Goal: Task Accomplishment & Management: Use online tool/utility

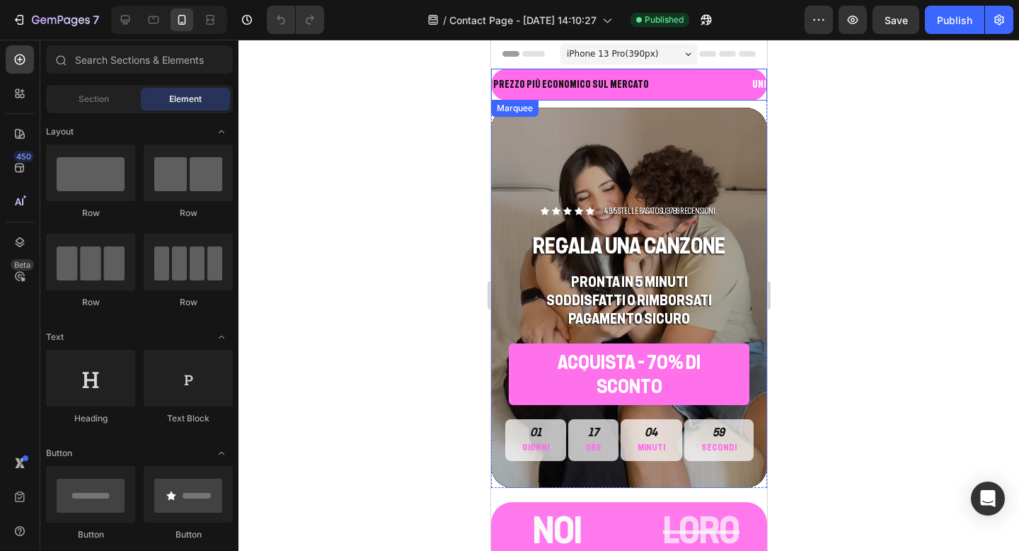
click at [636, 91] on div "PREZZO PIù ECONOMICO SUL MERCATO Text Block" at bounding box center [620, 85] width 259 height 32
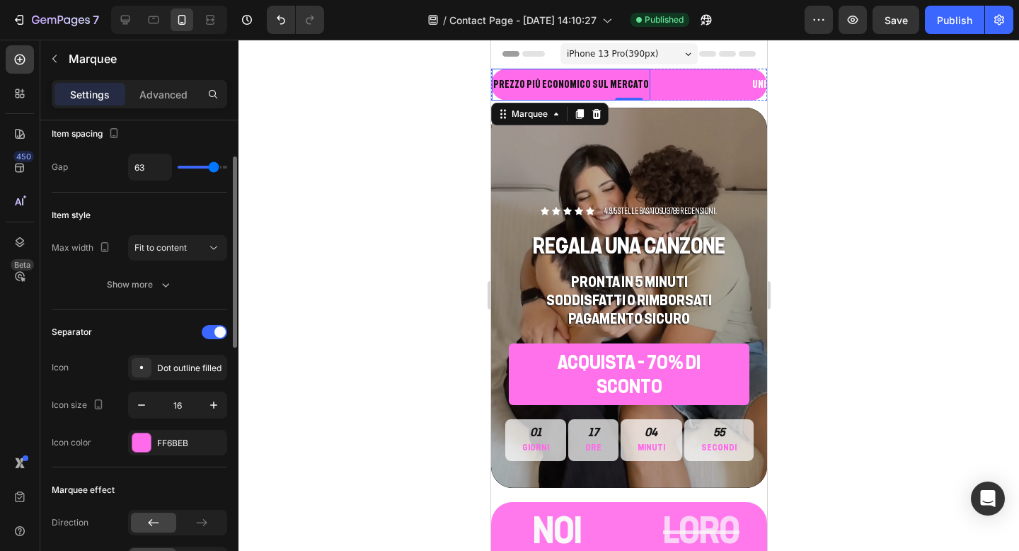
scroll to position [112, 0]
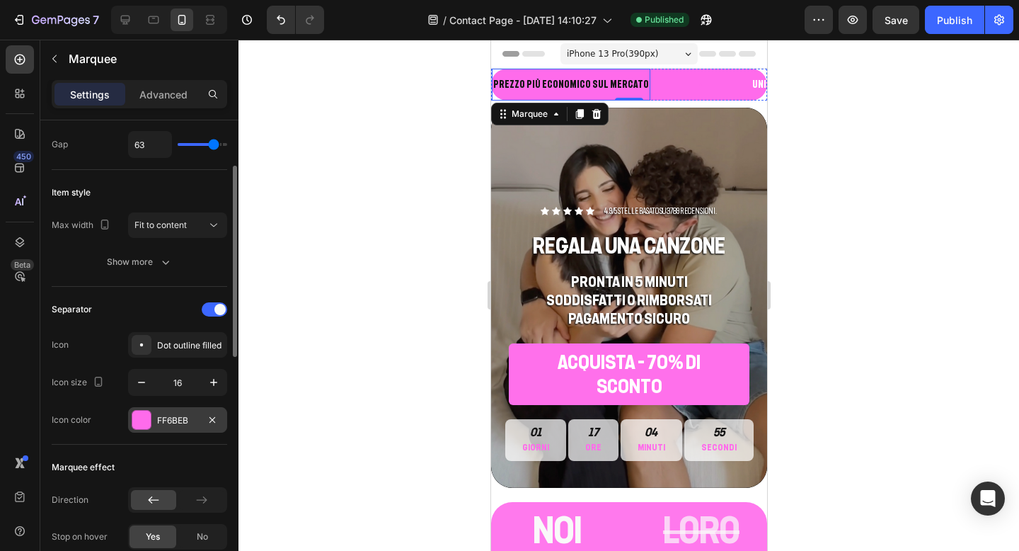
click at [142, 418] on div at bounding box center [141, 420] width 18 height 18
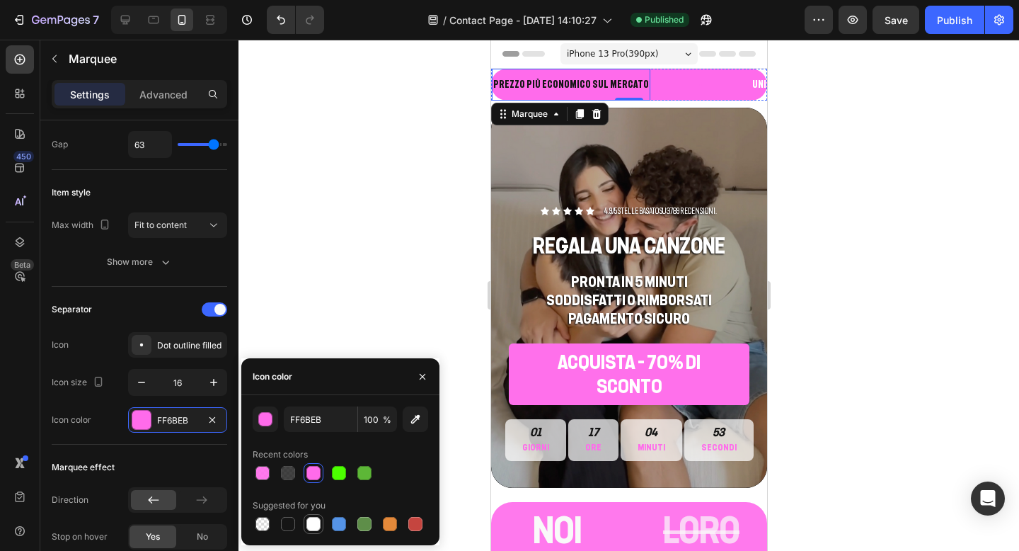
click at [311, 530] on div at bounding box center [314, 524] width 14 height 14
click at [268, 473] on div at bounding box center [263, 473] width 14 height 14
type input "FF6BEB"
type input "90"
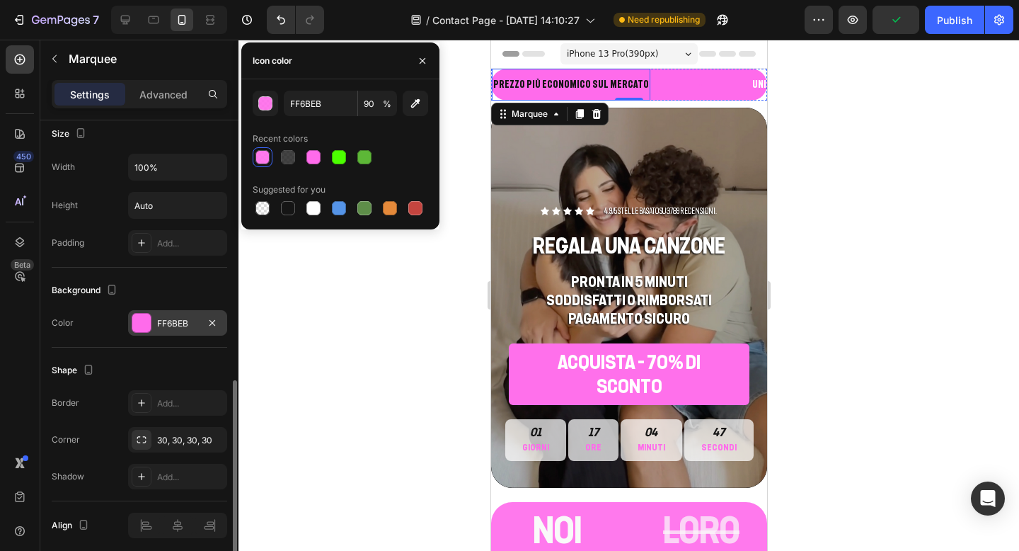
scroll to position [635, 0]
click at [142, 319] on div at bounding box center [141, 320] width 18 height 18
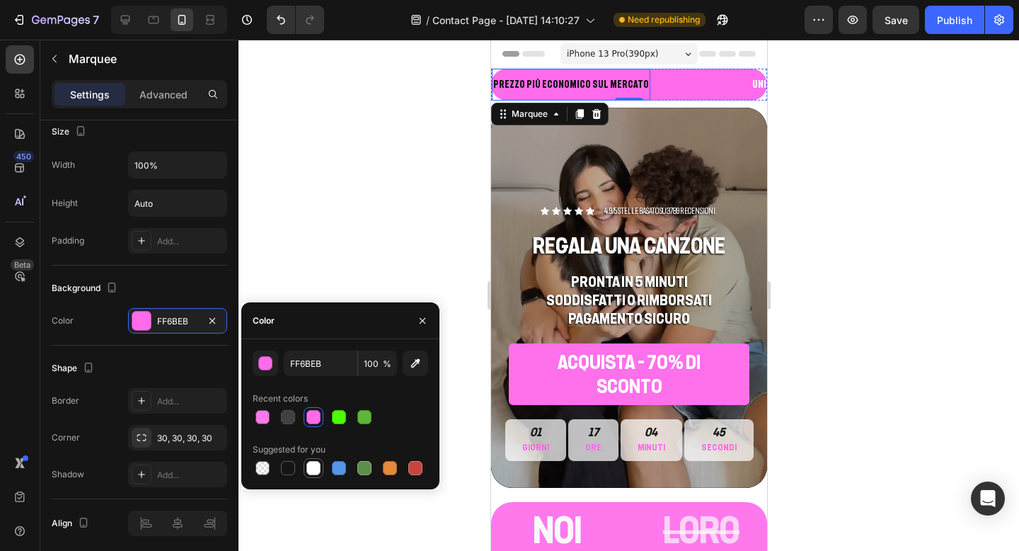
click at [315, 470] on div at bounding box center [314, 468] width 14 height 14
type input "FFFFFF"
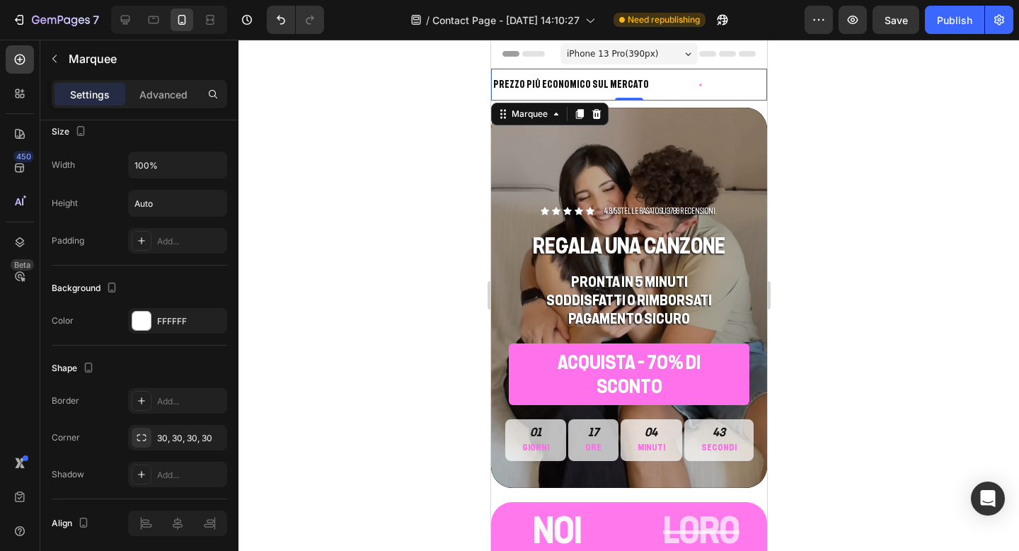
click at [838, 152] on div at bounding box center [629, 295] width 781 height 511
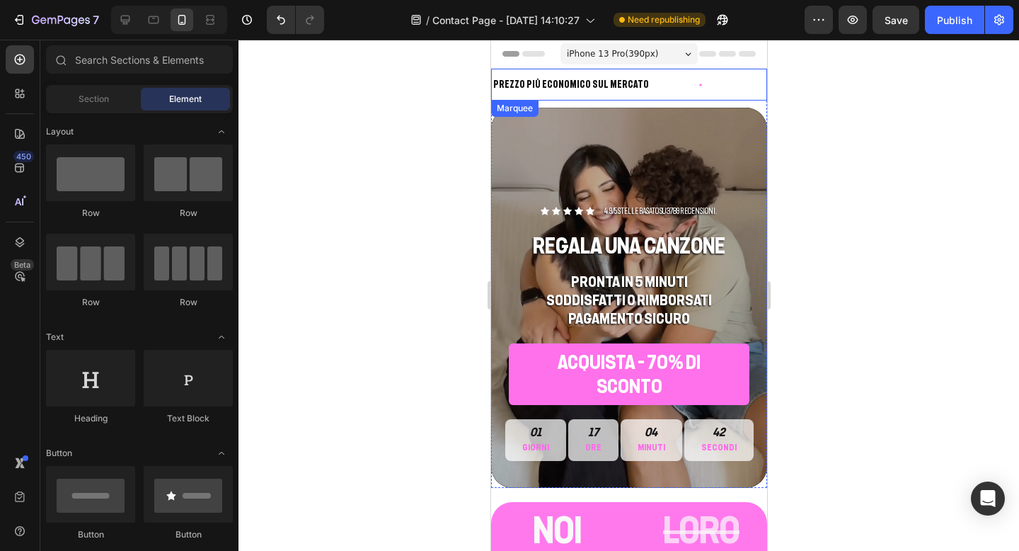
click at [694, 83] on icon at bounding box center [699, 84] width 11 height 11
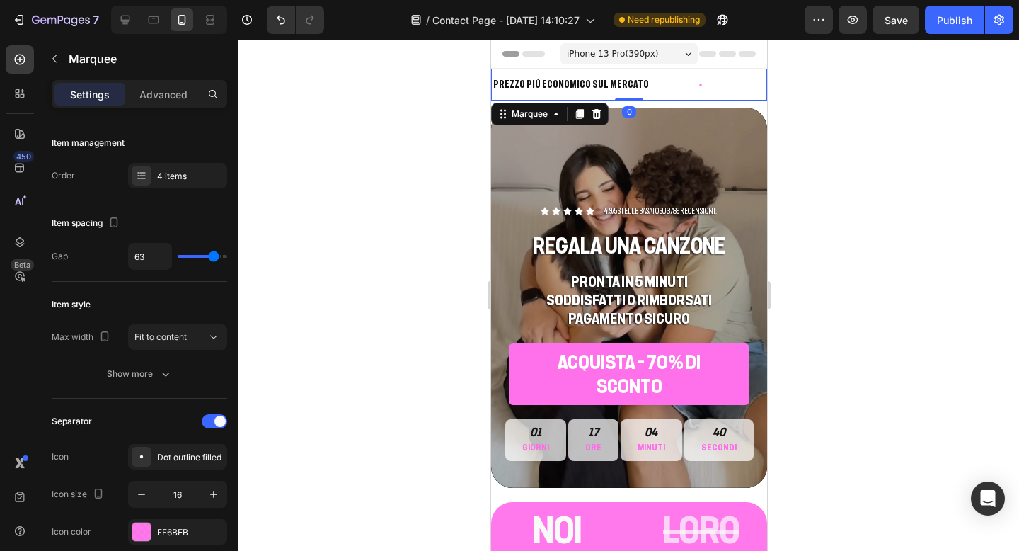
drag, startPoint x: 625, startPoint y: 99, endPoint x: 625, endPoint y: 86, distance: 12.7
click at [625, 86] on div "PREZZO PIù ECONOMICO SUL MERCATO Text Block UNICA AZIENDA ITALIANA VERIFICATA T…" at bounding box center [629, 85] width 276 height 32
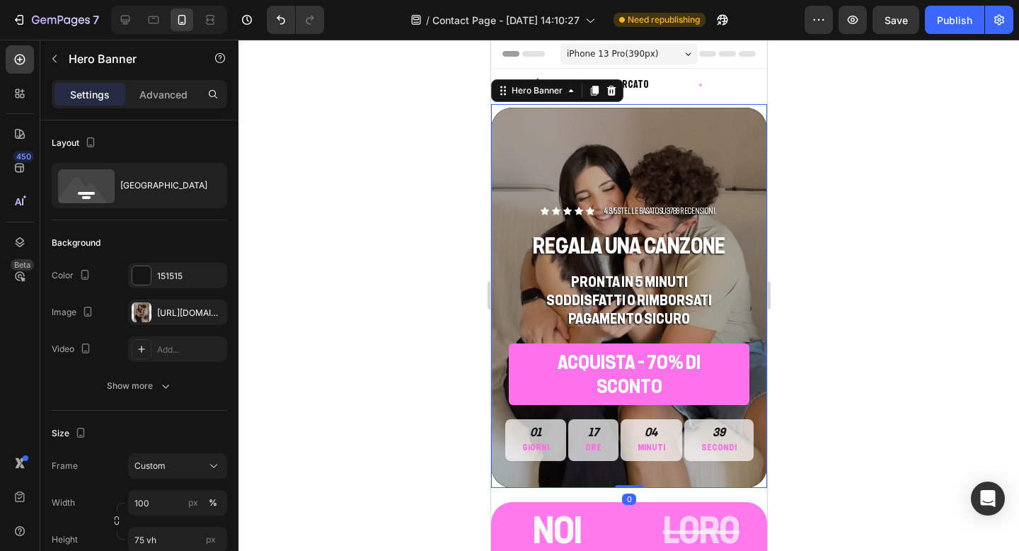
click at [651, 108] on div "Background Image" at bounding box center [629, 298] width 276 height 380
click at [816, 85] on div at bounding box center [629, 295] width 781 height 511
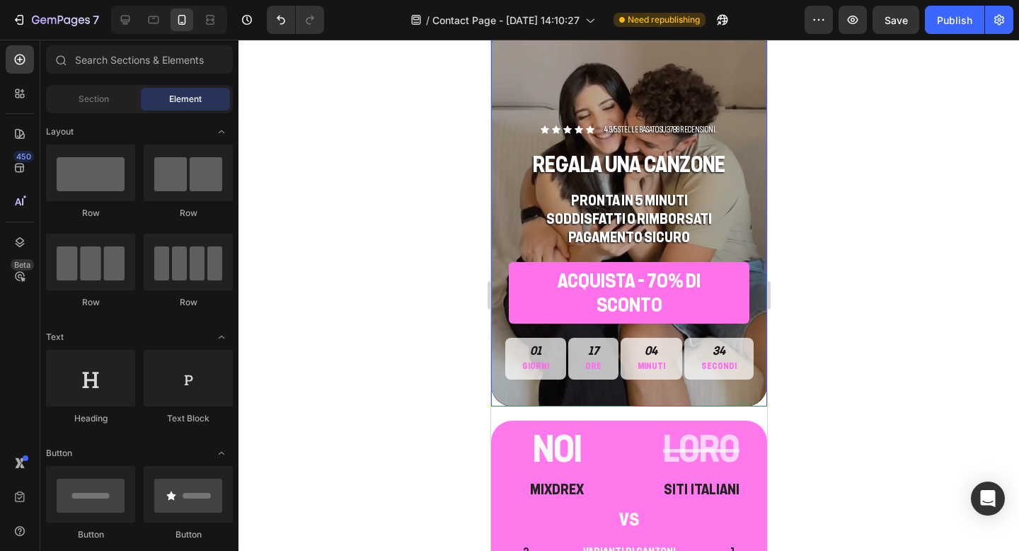
scroll to position [85, 0]
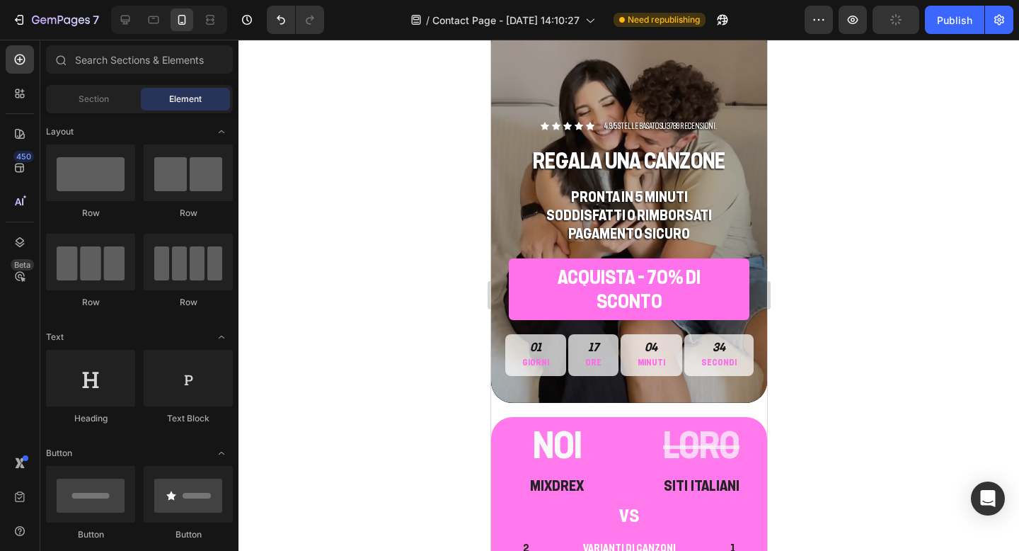
click at [833, 168] on div at bounding box center [629, 295] width 781 height 511
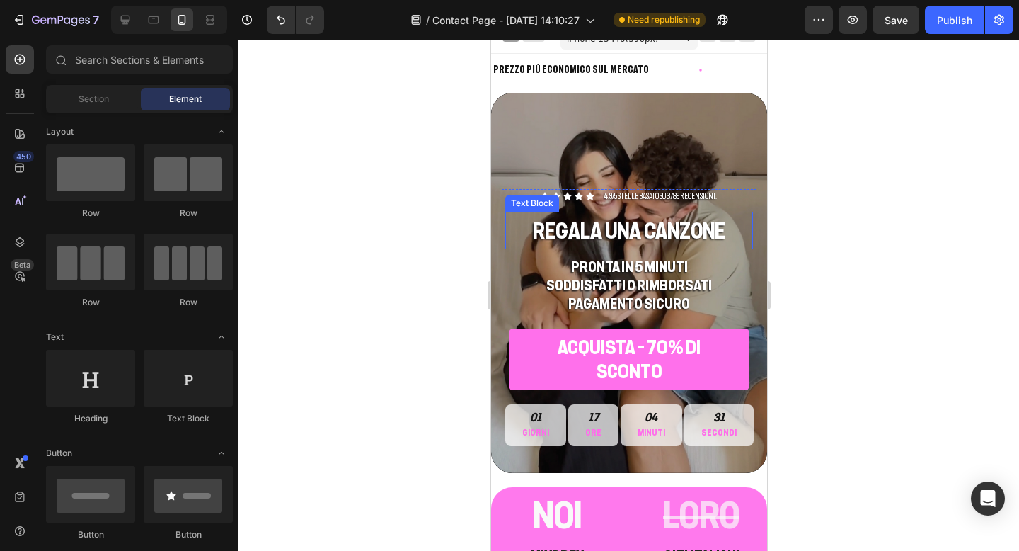
scroll to position [0, 0]
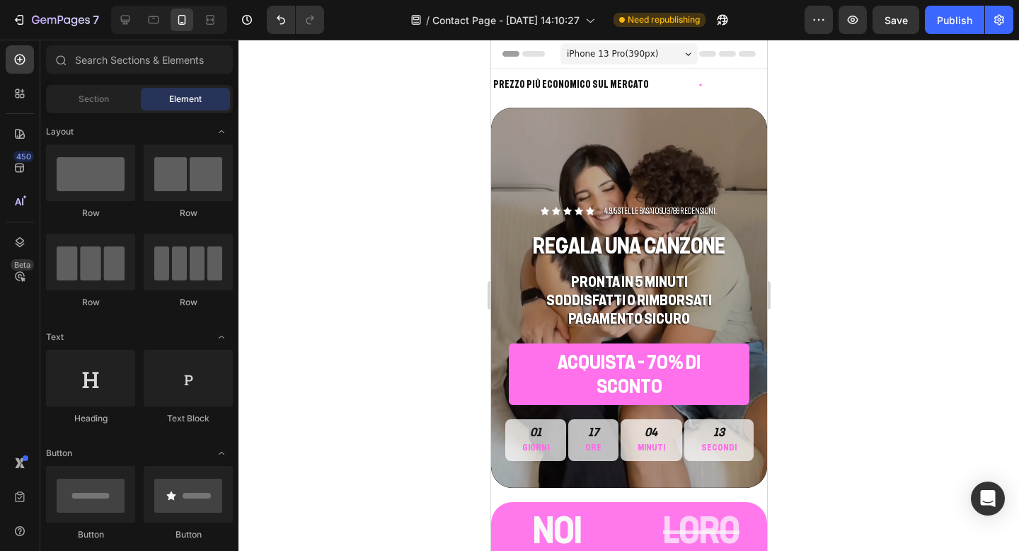
click at [792, 252] on div at bounding box center [629, 295] width 781 height 511
click at [607, 178] on div "Background Image" at bounding box center [629, 298] width 276 height 380
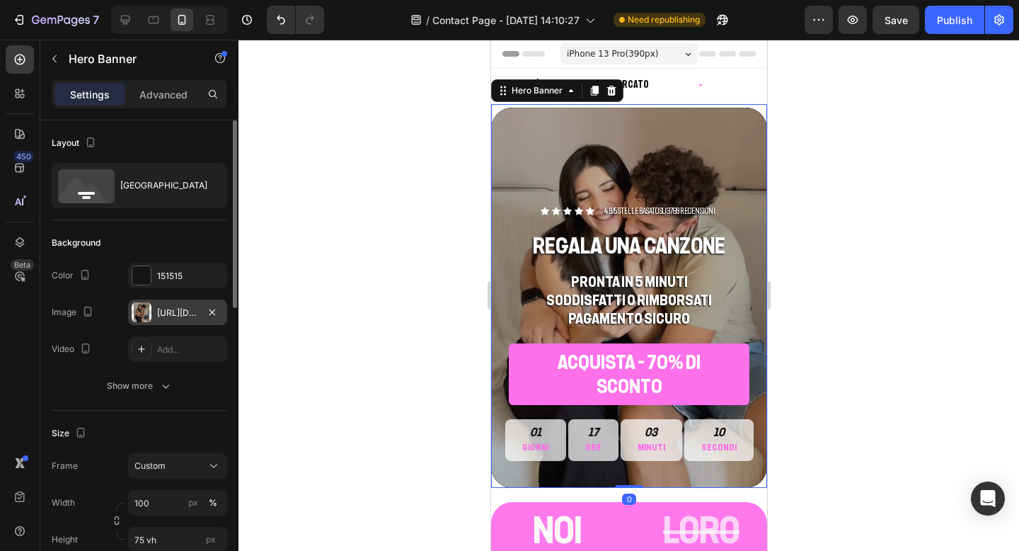
click at [159, 313] on div "[URL][DOMAIN_NAME]" at bounding box center [177, 313] width 41 height 13
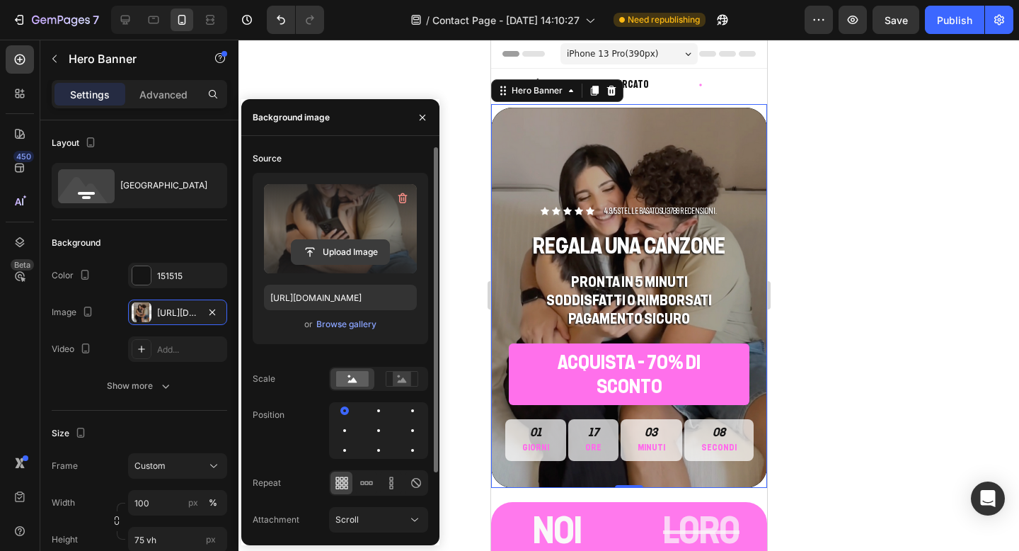
click at [322, 248] on input "file" at bounding box center [341, 252] width 98 height 24
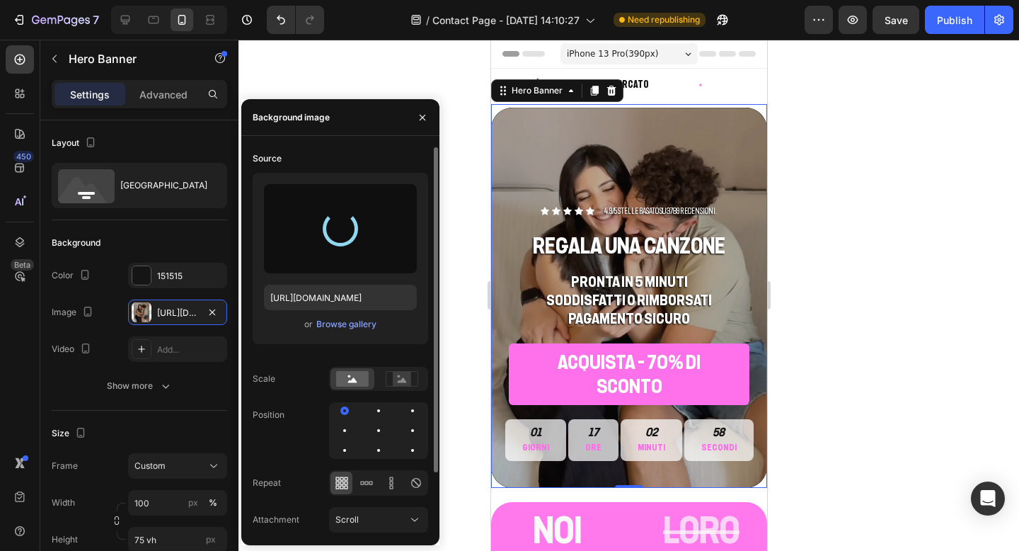
type input "[URL][DOMAIN_NAME]"
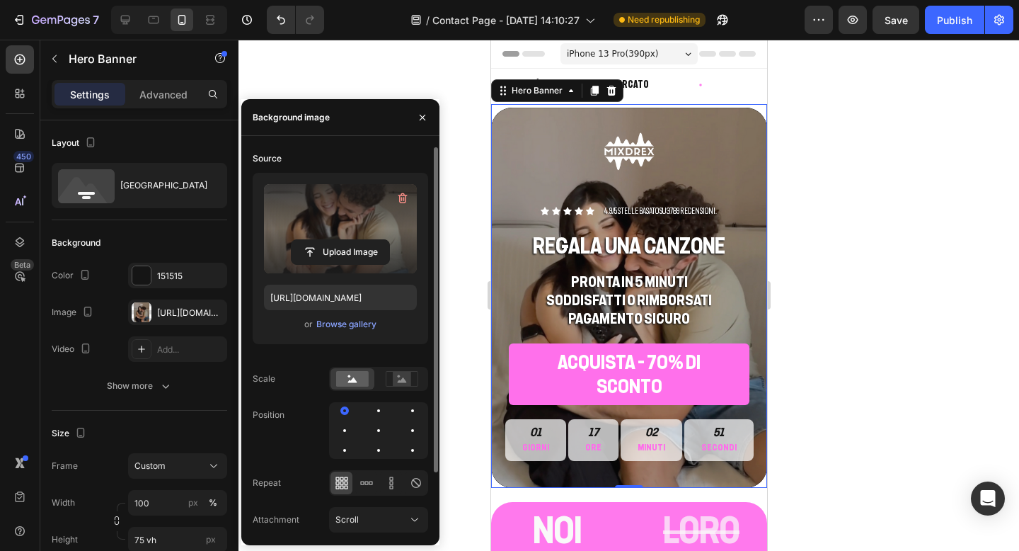
click at [865, 237] on div at bounding box center [629, 295] width 781 height 511
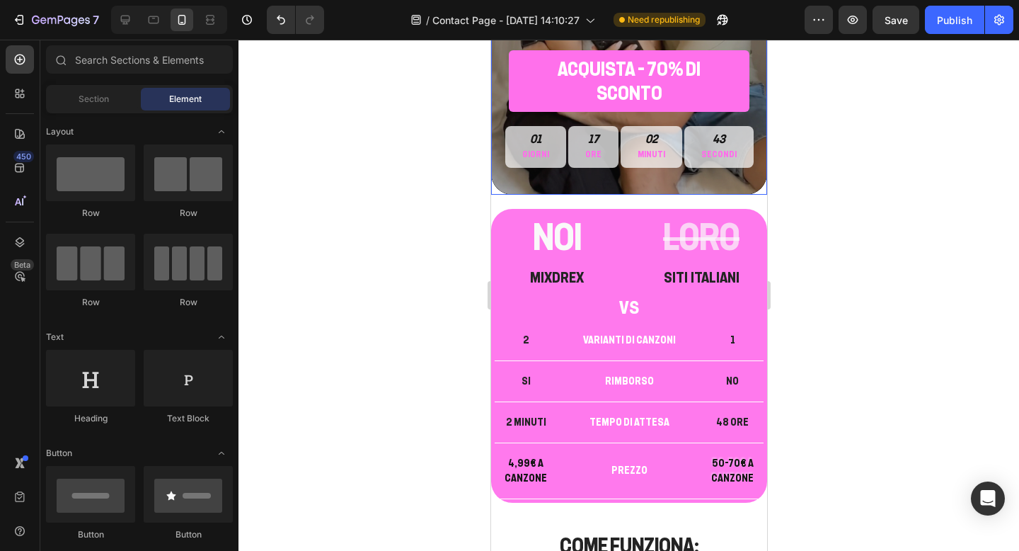
scroll to position [300, 0]
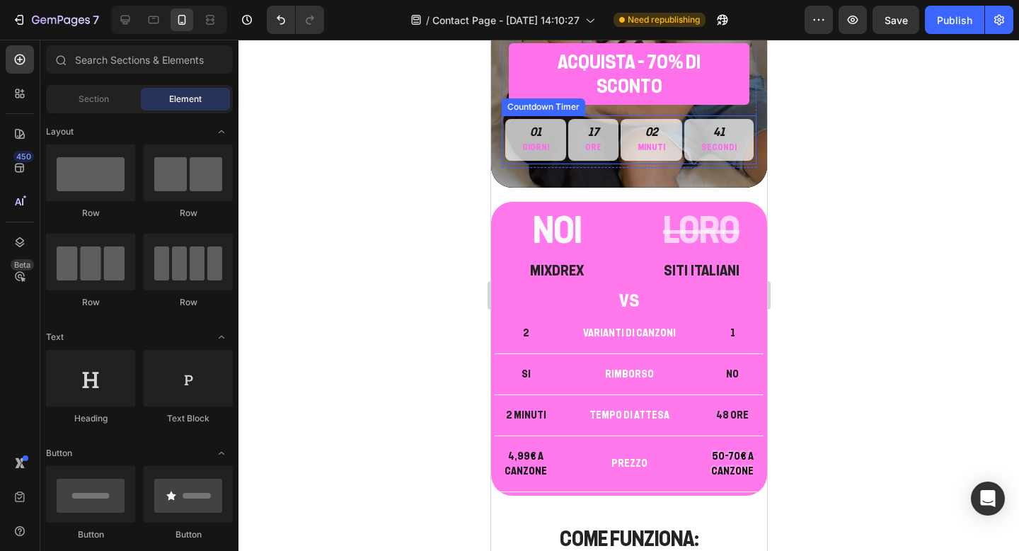
click at [559, 152] on div "01 Giorni" at bounding box center [535, 139] width 61 height 41
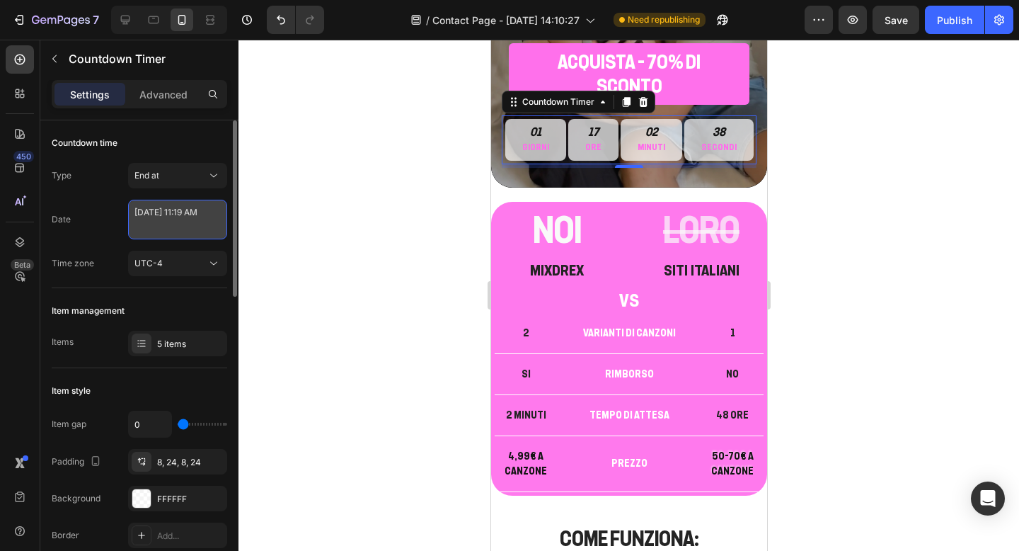
click at [168, 217] on textarea "[DATE] 11:19 AM" at bounding box center [177, 220] width 99 height 40
select select "11"
select select "19"
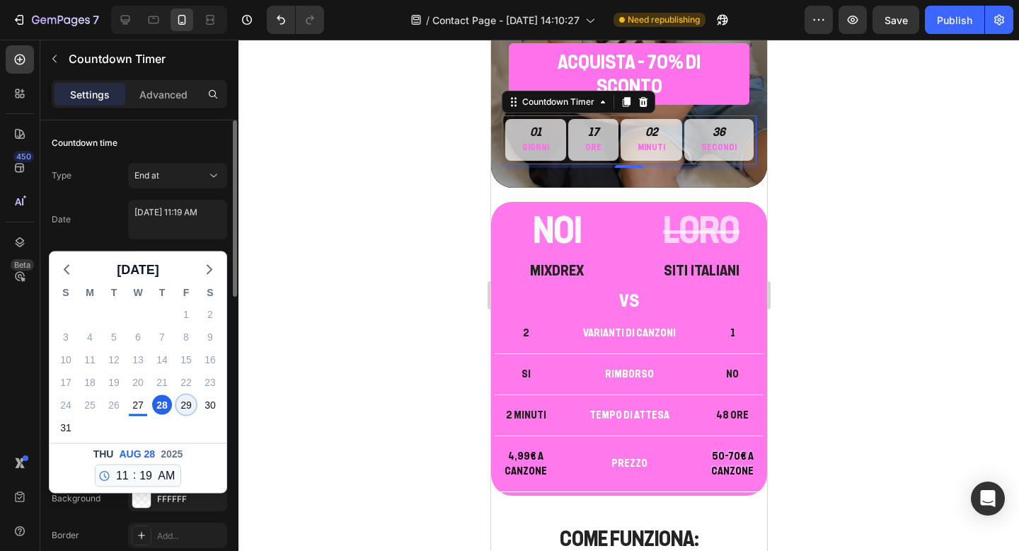
click at [188, 406] on div "29" at bounding box center [186, 405] width 20 height 20
type textarea "[DATE] 11:19 AM"
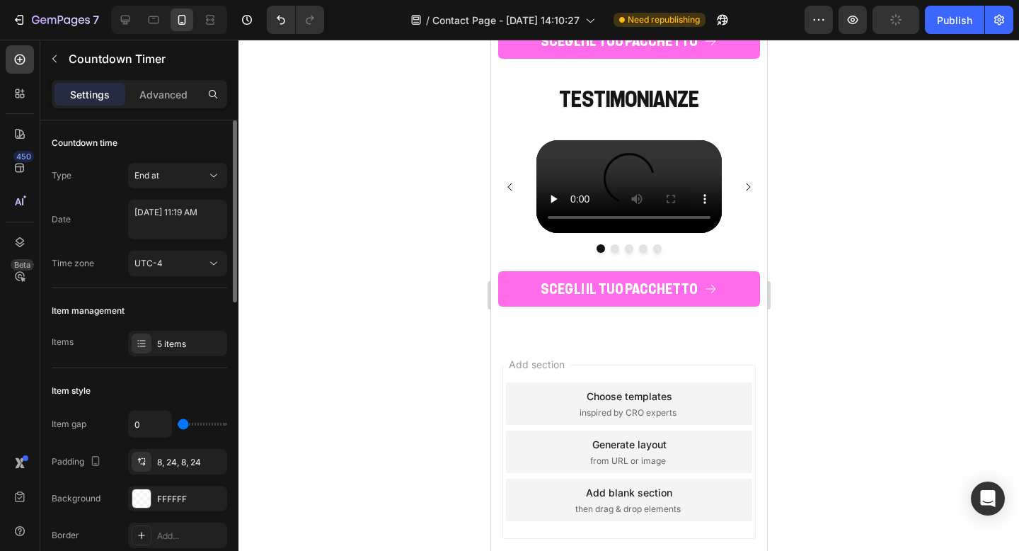
scroll to position [3515, 0]
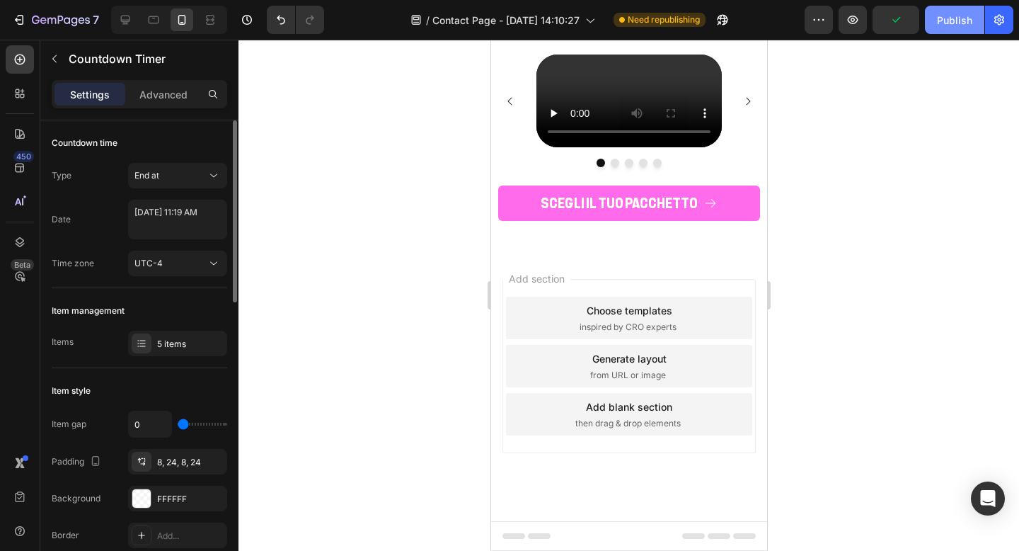
click at [952, 28] on button "Publish" at bounding box center [954, 20] width 59 height 28
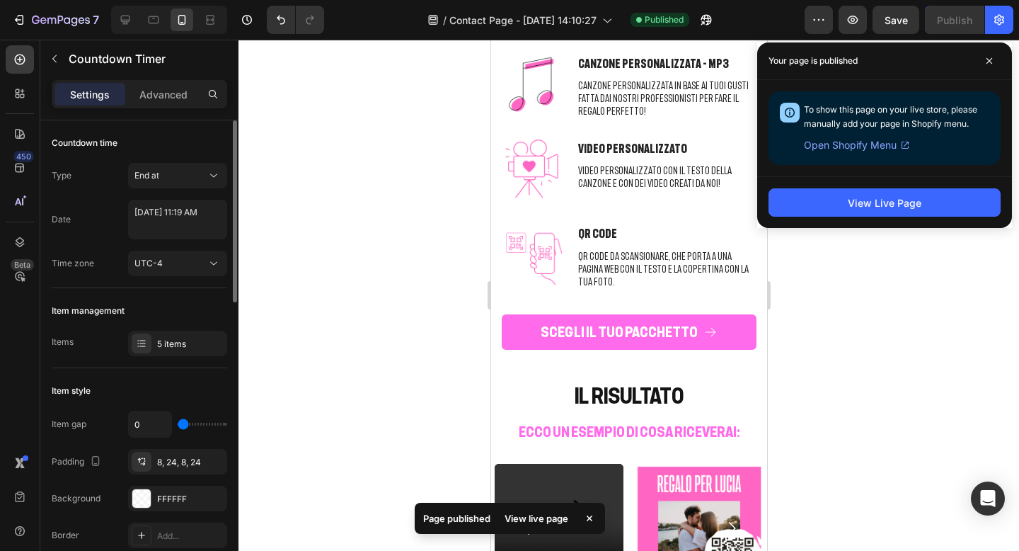
scroll to position [2764, 0]
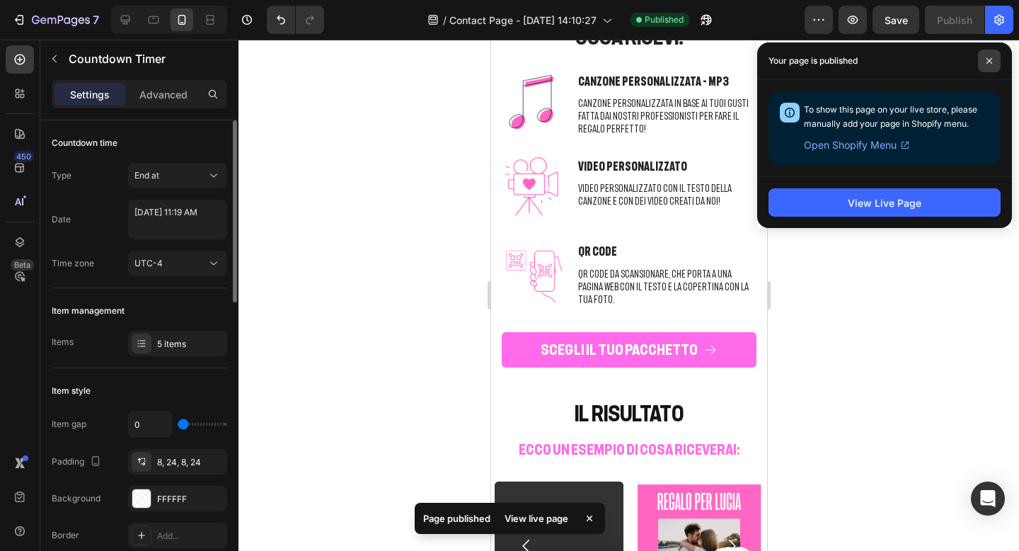
click at [994, 57] on span at bounding box center [989, 61] width 23 height 23
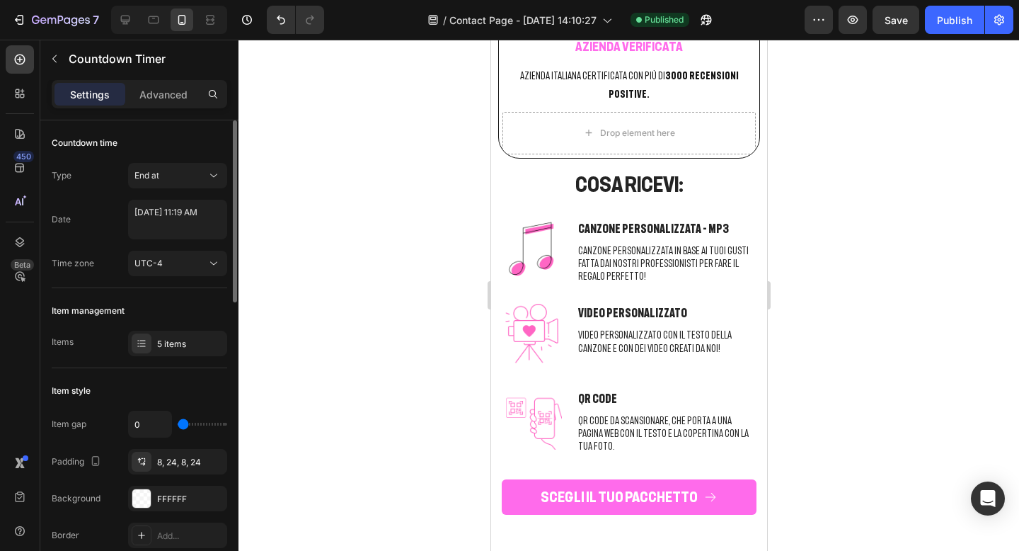
scroll to position [2543, 0]
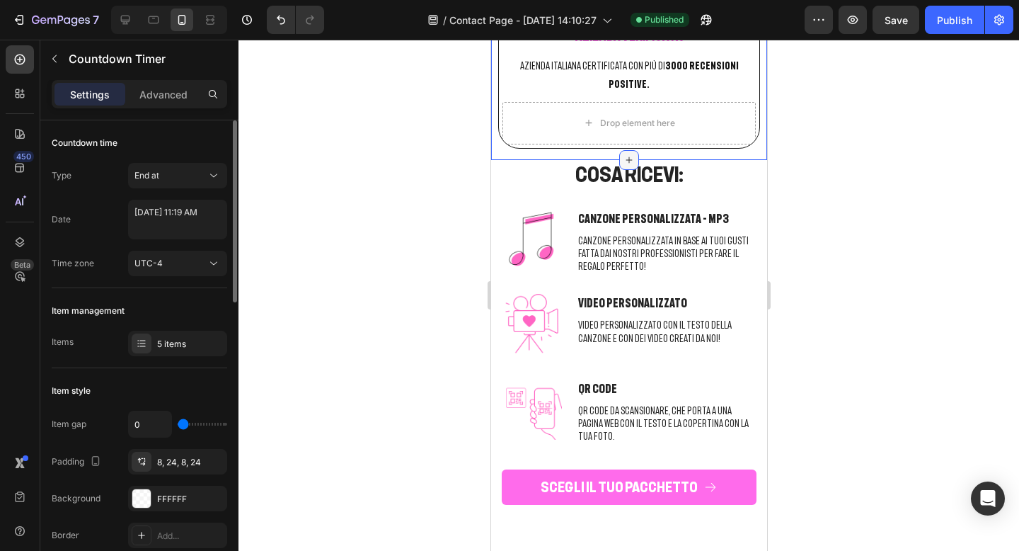
click at [631, 166] on icon at bounding box center [628, 159] width 11 height 11
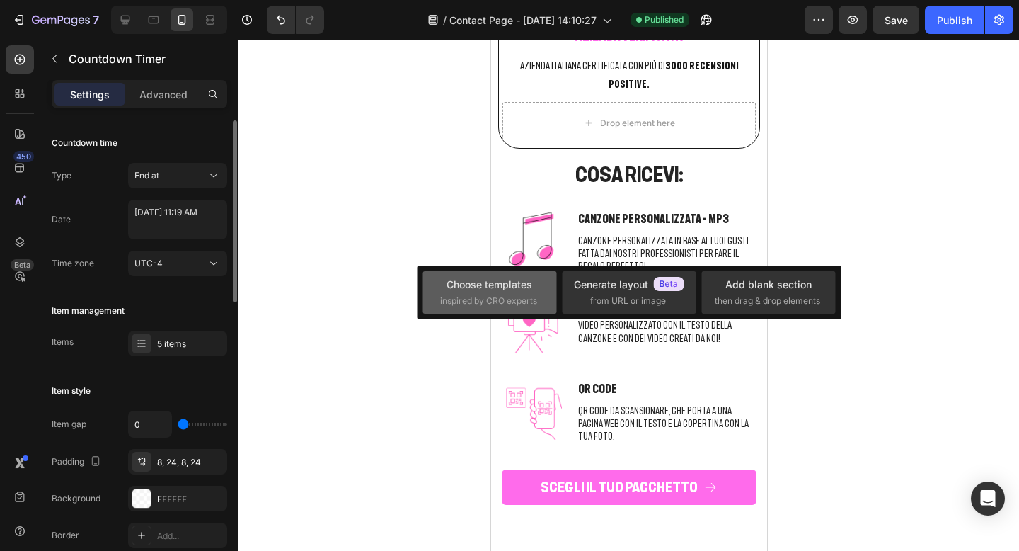
click at [514, 277] on div "Choose templates" at bounding box center [490, 284] width 86 height 15
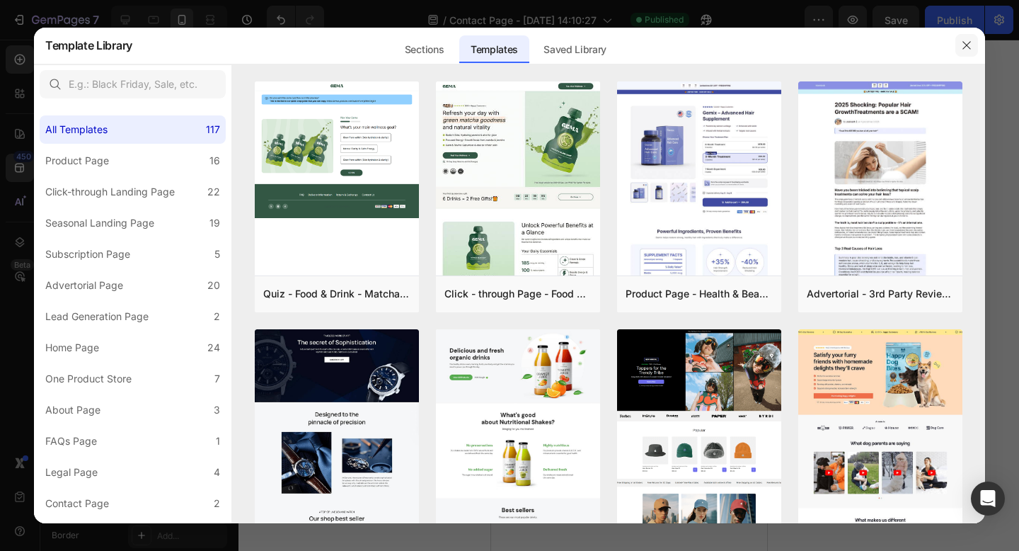
click at [973, 39] on button "button" at bounding box center [967, 45] width 23 height 23
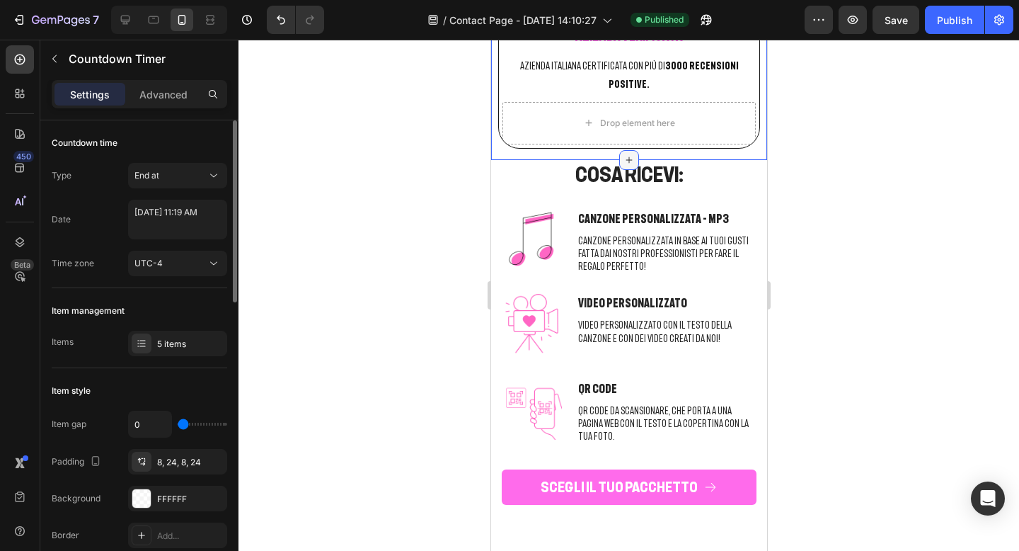
click at [624, 166] on icon at bounding box center [628, 159] width 11 height 11
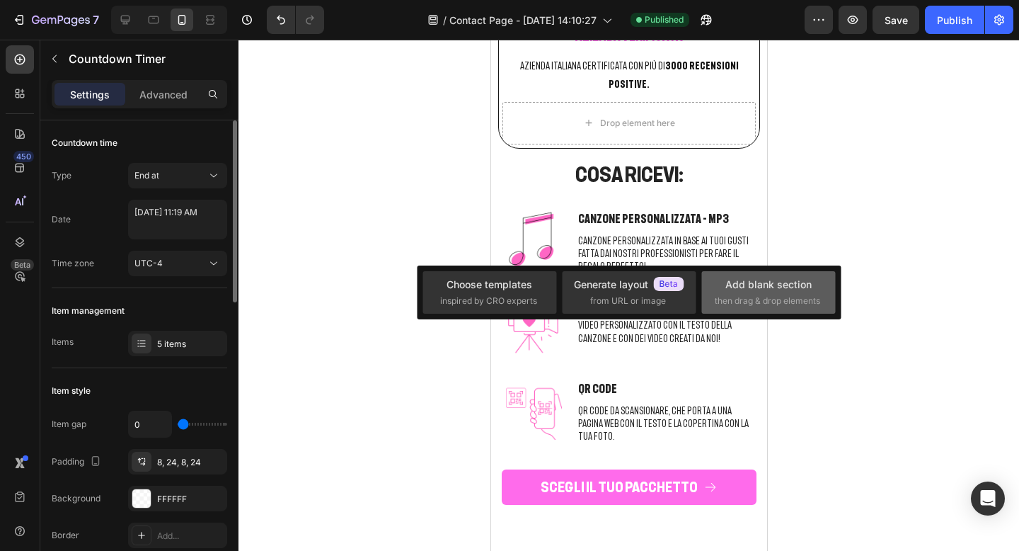
click at [720, 297] on span "then drag & drop elements" at bounding box center [767, 300] width 105 height 13
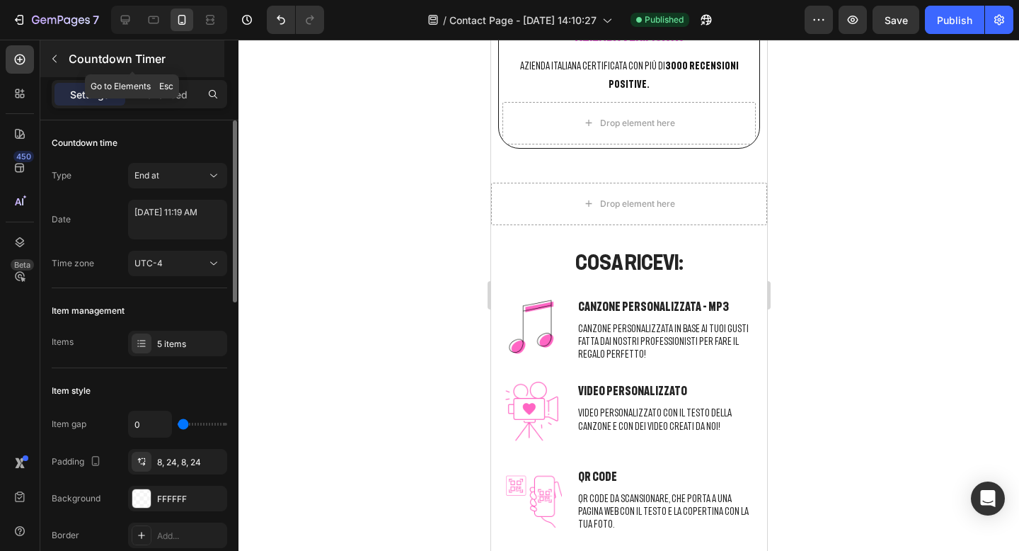
click at [51, 59] on icon "button" at bounding box center [54, 58] width 11 height 11
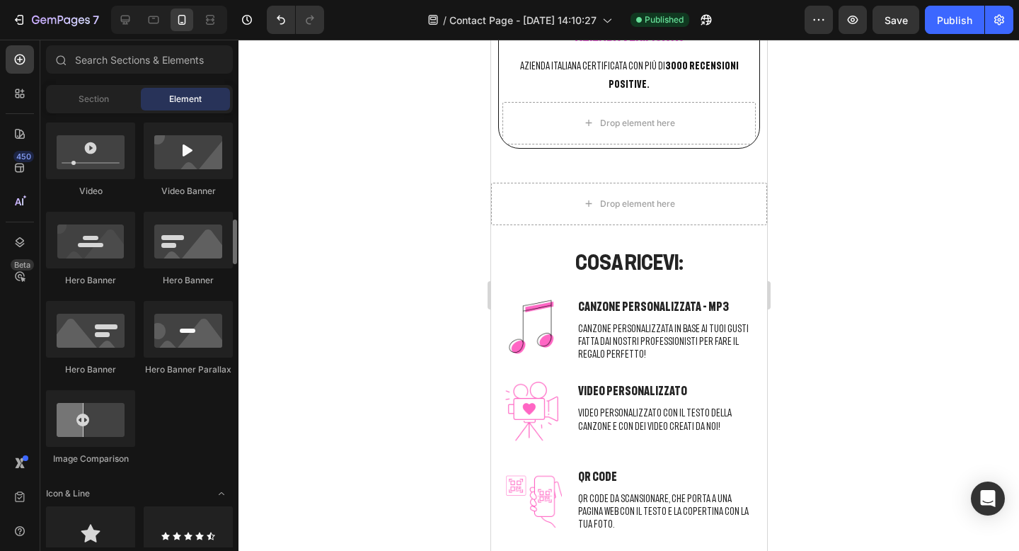
scroll to position [475, 0]
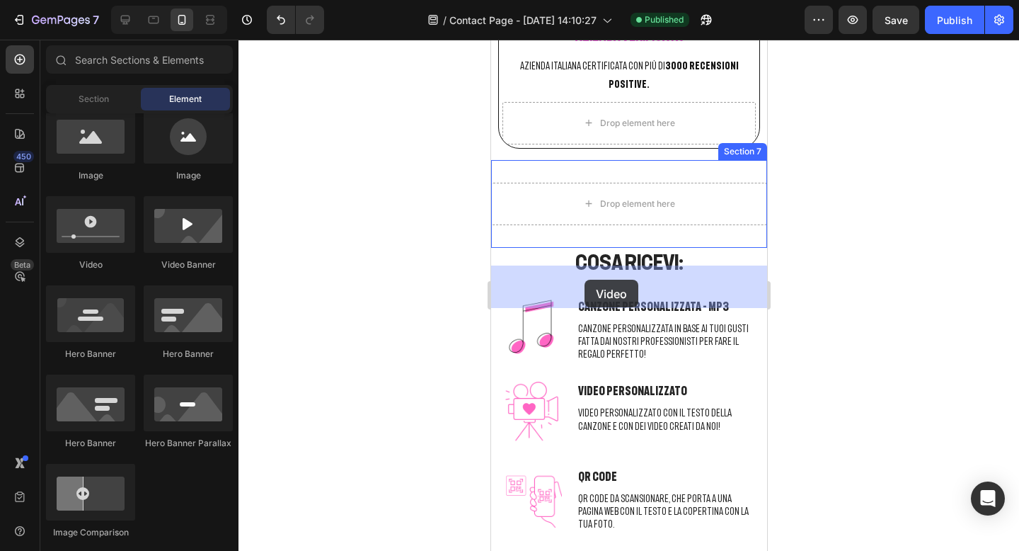
drag, startPoint x: 591, startPoint y: 268, endPoint x: 584, endPoint y: 280, distance: 14.0
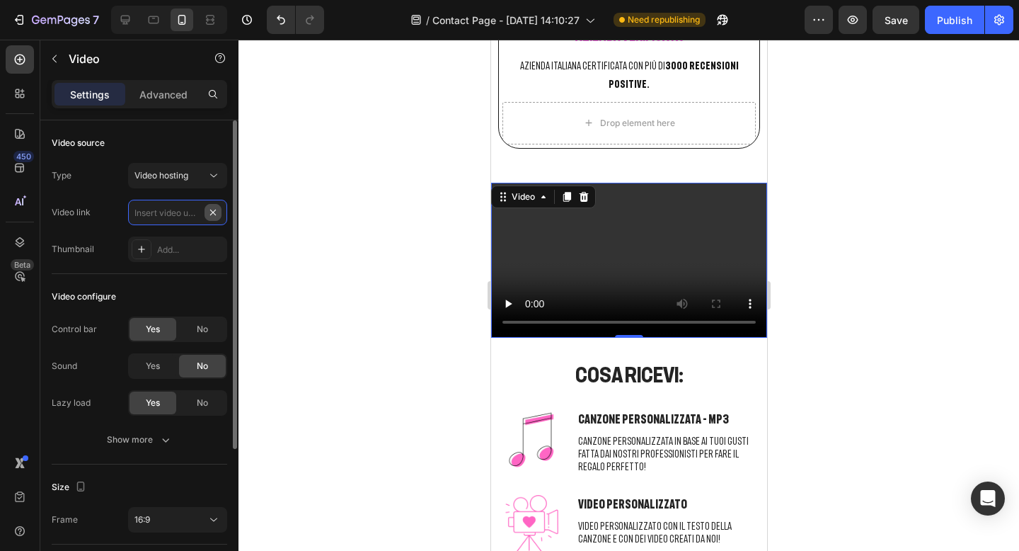
scroll to position [0, 0]
paste input "[URL][DOMAIN_NAME]"
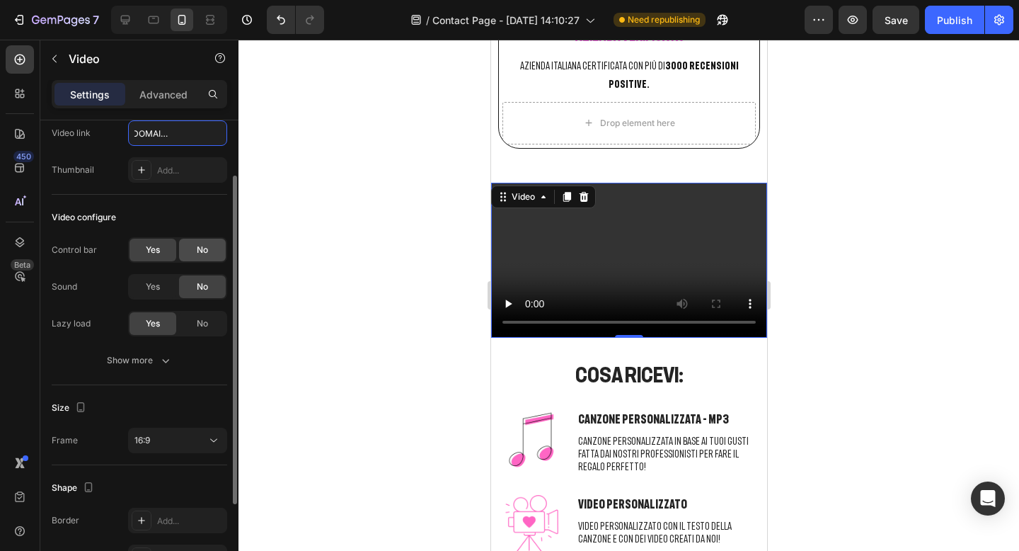
scroll to position [81, 0]
type input "[URL][DOMAIN_NAME]"
click at [153, 288] on span "Yes" at bounding box center [153, 284] width 14 height 13
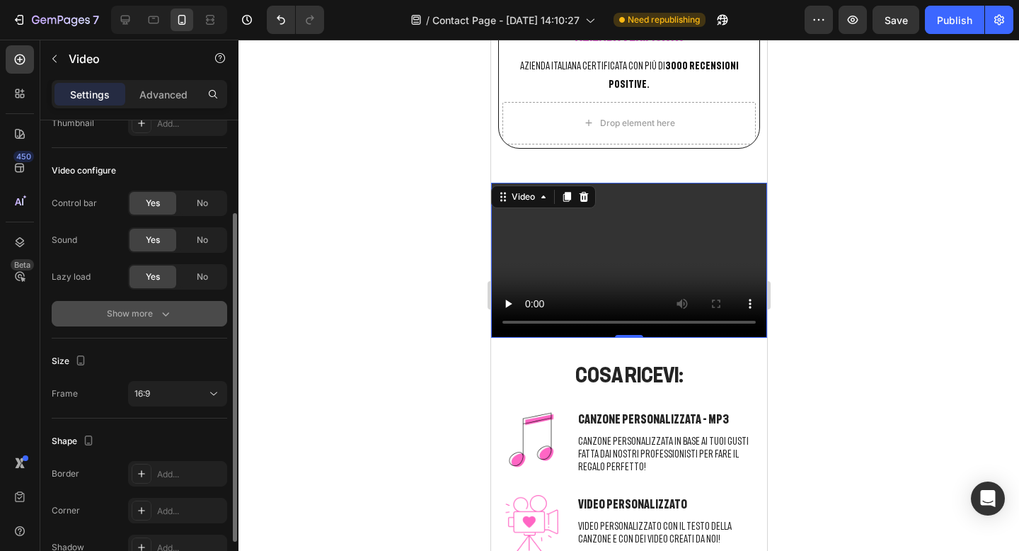
scroll to position [139, 0]
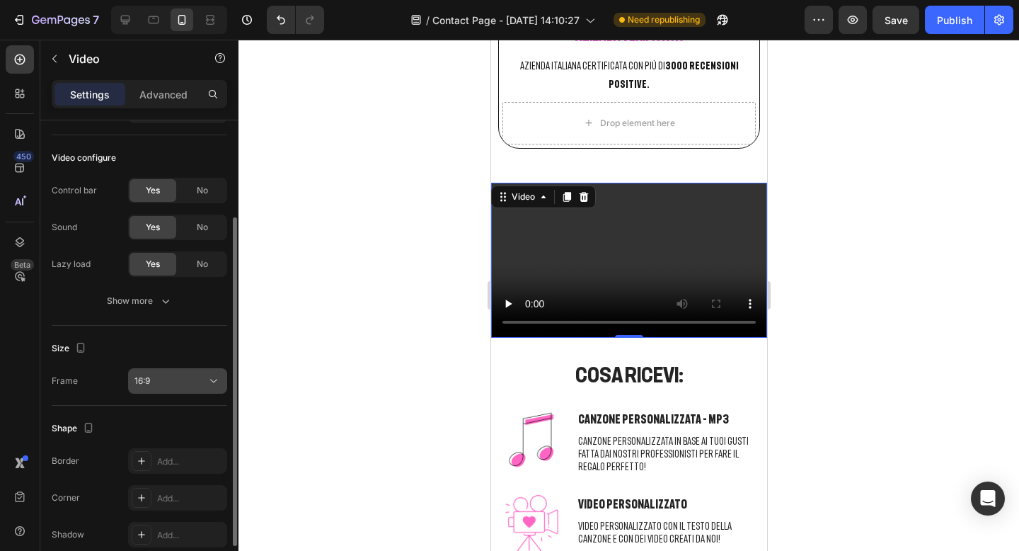
click at [168, 387] on div "16:9" at bounding box center [177, 381] width 86 height 14
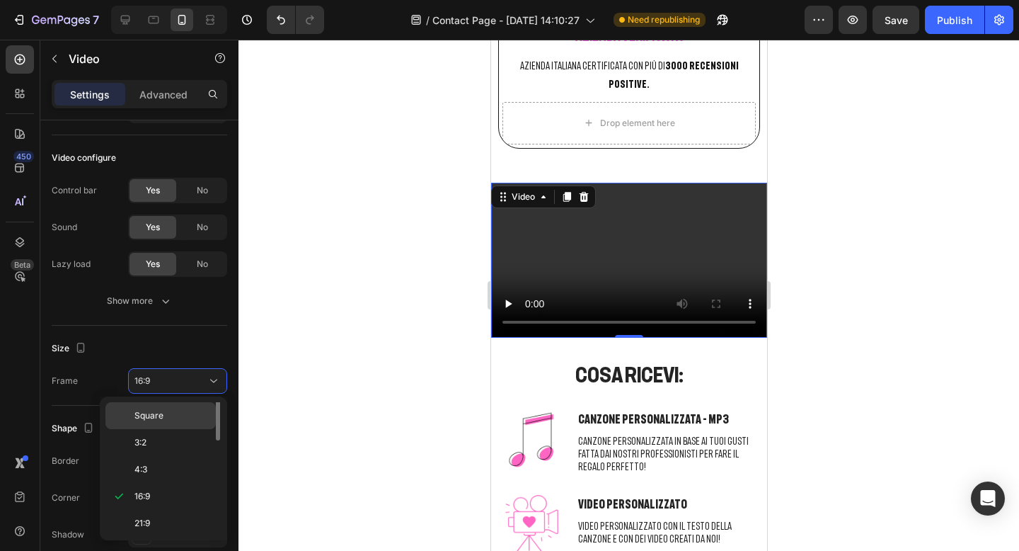
scroll to position [0, 0]
click at [168, 419] on p "Original" at bounding box center [171, 415] width 75 height 13
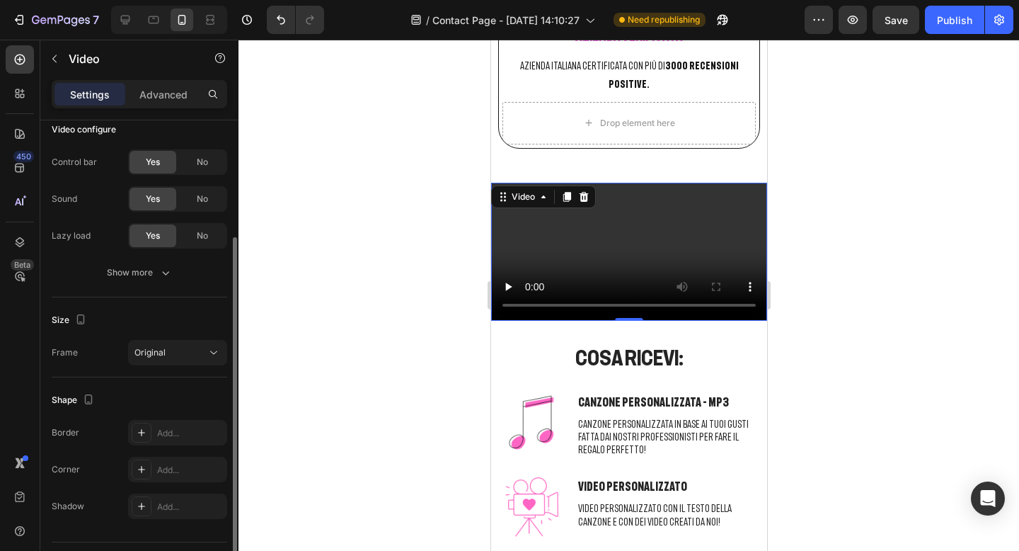
scroll to position [203, 0]
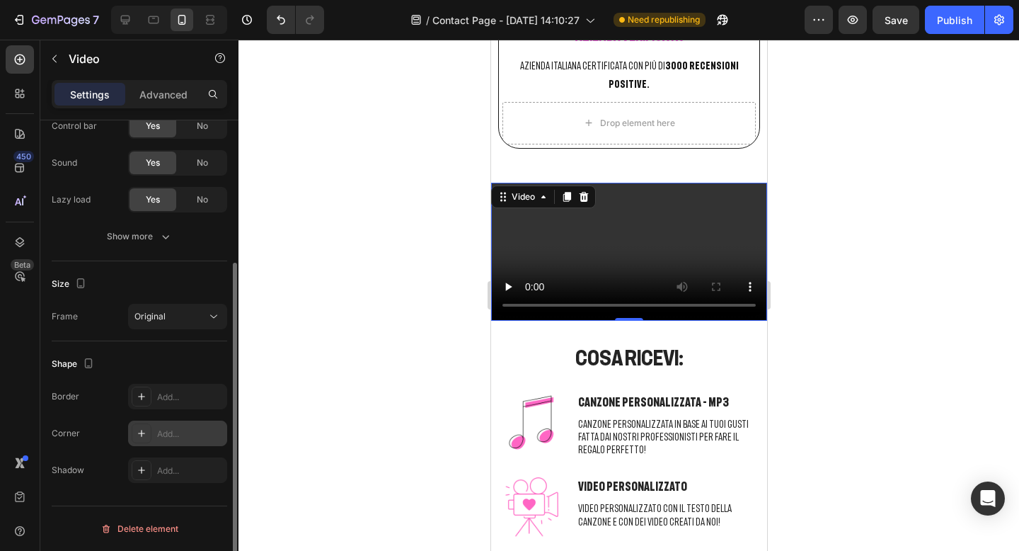
click at [178, 439] on div "Add..." at bounding box center [190, 434] width 67 height 13
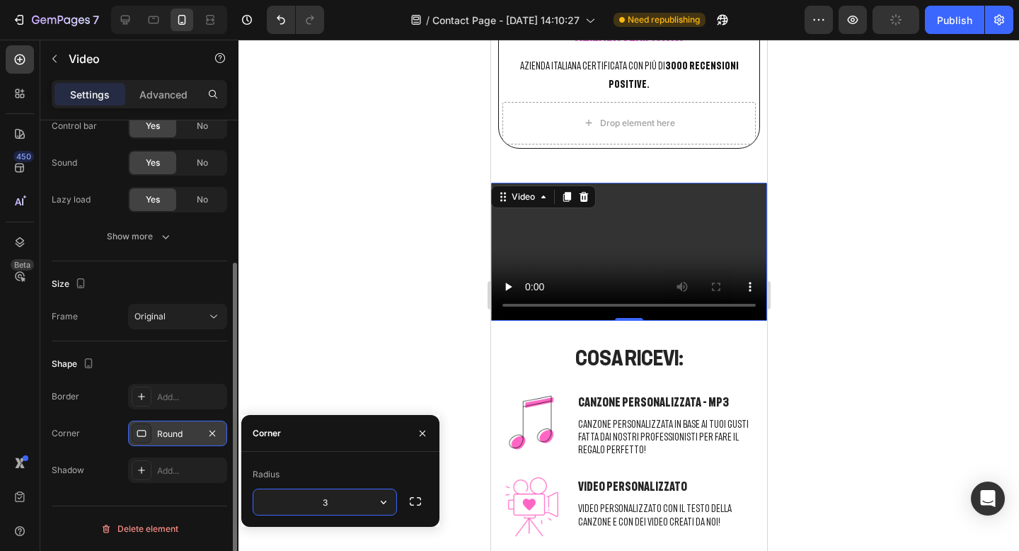
type input "30"
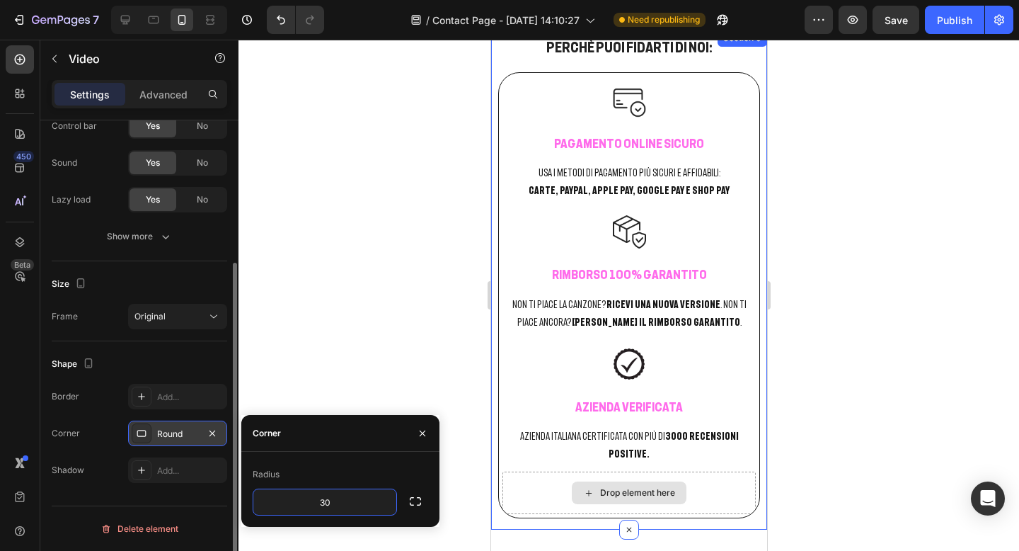
scroll to position [2256, 0]
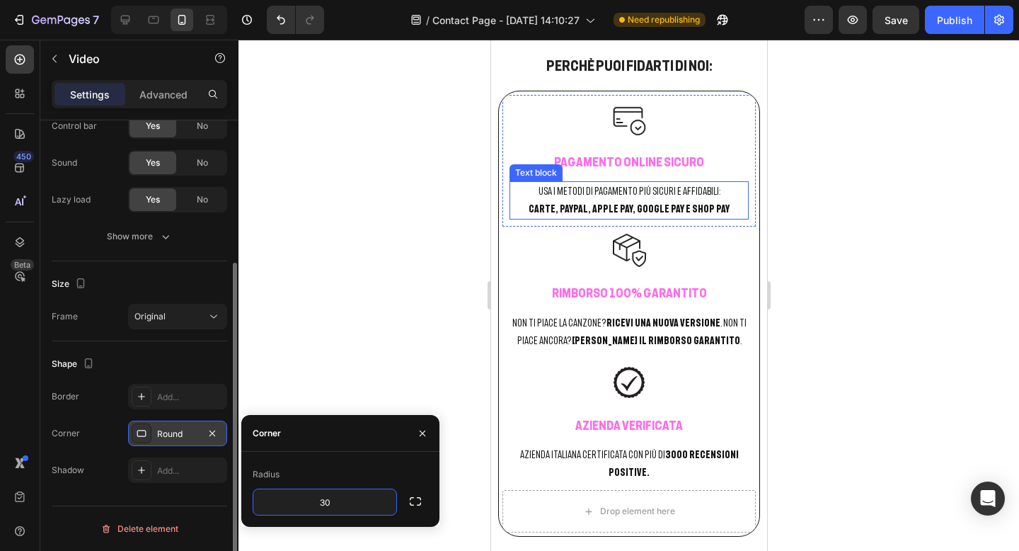
click at [823, 180] on div at bounding box center [629, 295] width 781 height 511
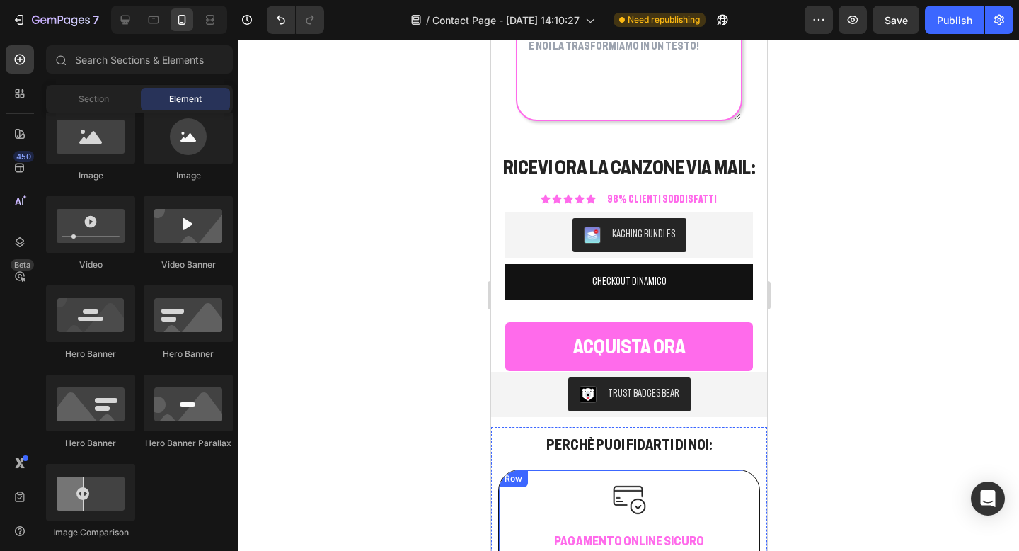
scroll to position [1879, 0]
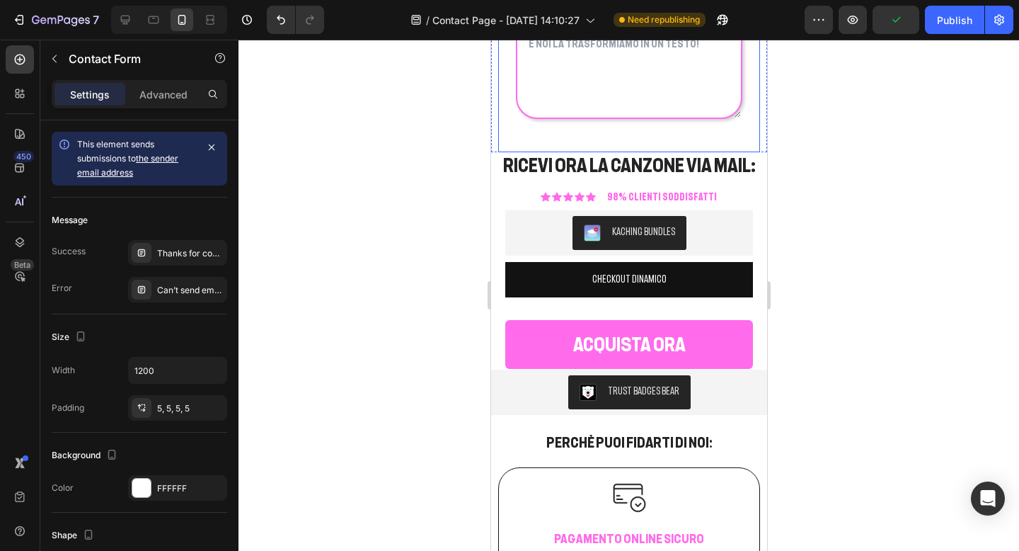
click at [174, 105] on div "Advanced" at bounding box center [163, 94] width 71 height 23
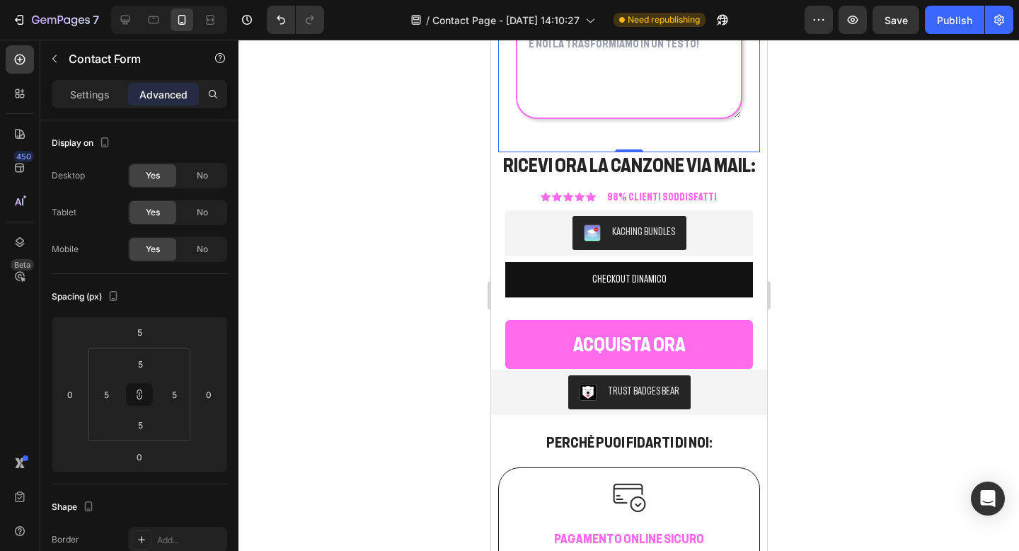
click at [830, 239] on div at bounding box center [629, 295] width 781 height 511
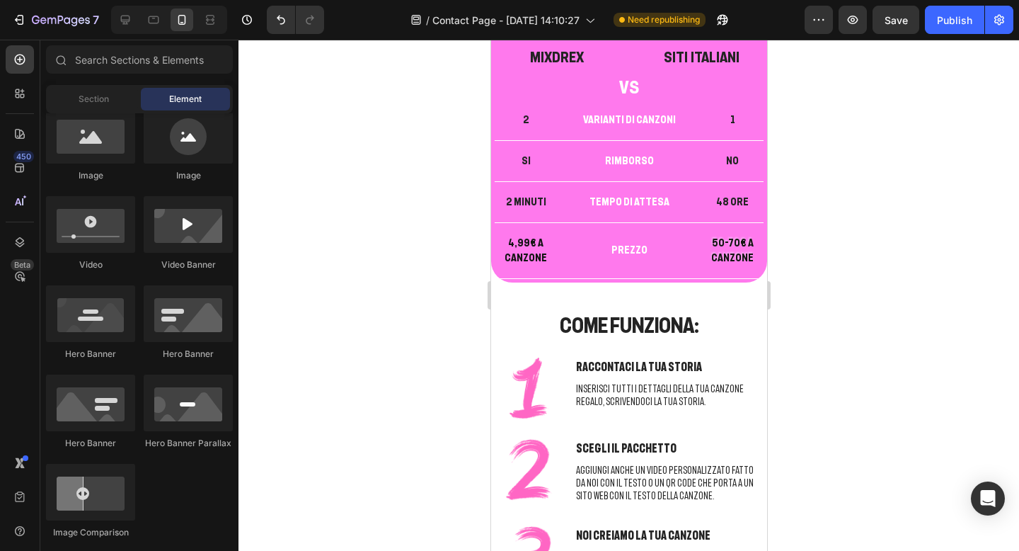
scroll to position [426, 0]
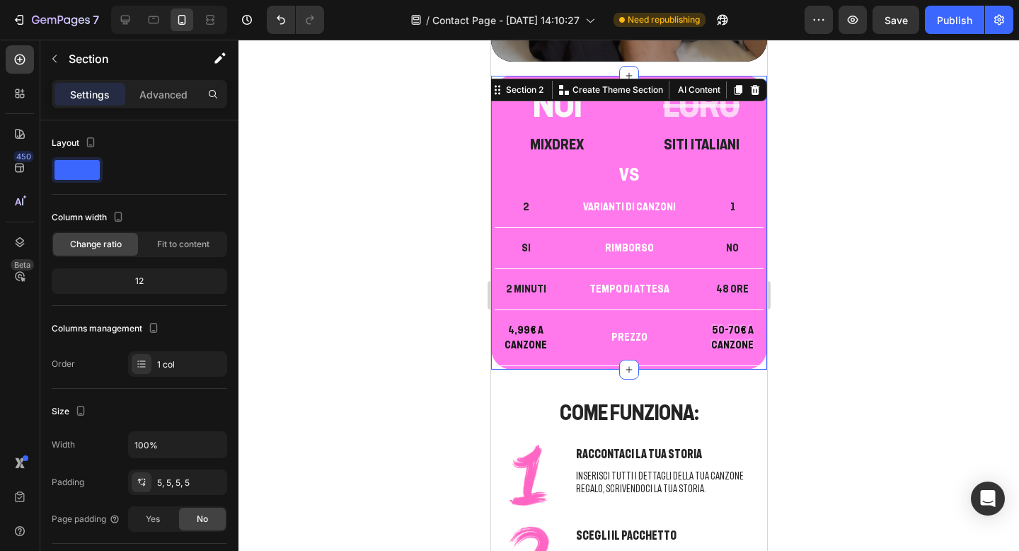
click at [492, 101] on div "NOI Heading MIXDREX Heading LORO Heading SITI ITALIANI Heading Row VS Heading 2…" at bounding box center [629, 223] width 276 height 294
click at [147, 102] on div "Advanced" at bounding box center [163, 94] width 71 height 23
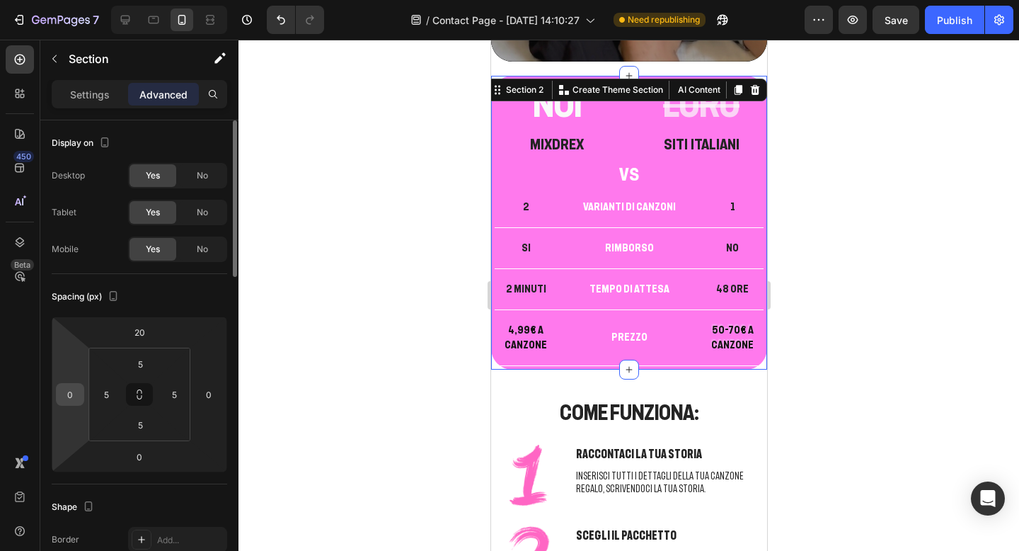
click at [75, 395] on input "0" at bounding box center [69, 394] width 21 height 21
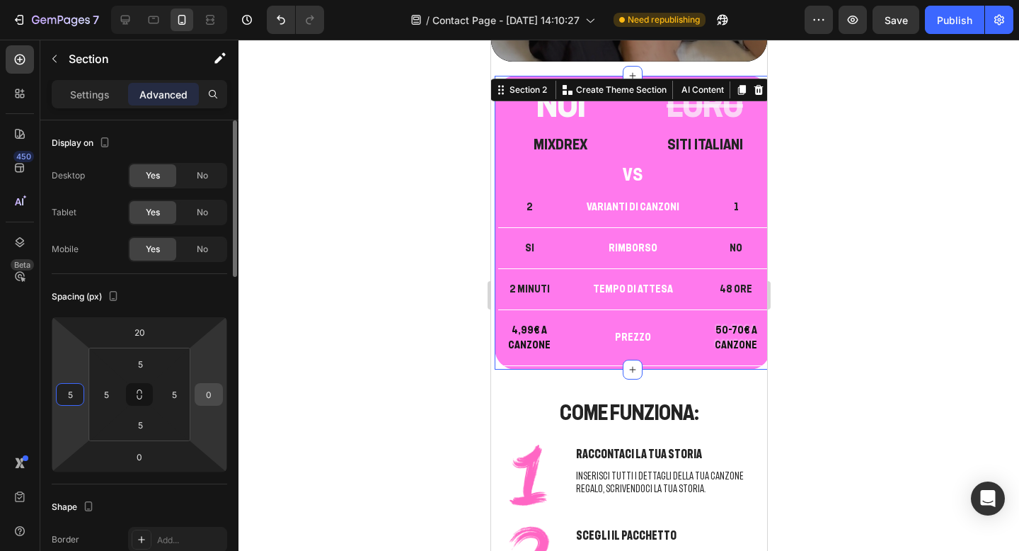
type input "5"
click at [206, 398] on input "0" at bounding box center [208, 394] width 21 height 21
type input "5"
click at [287, 395] on div at bounding box center [629, 295] width 781 height 511
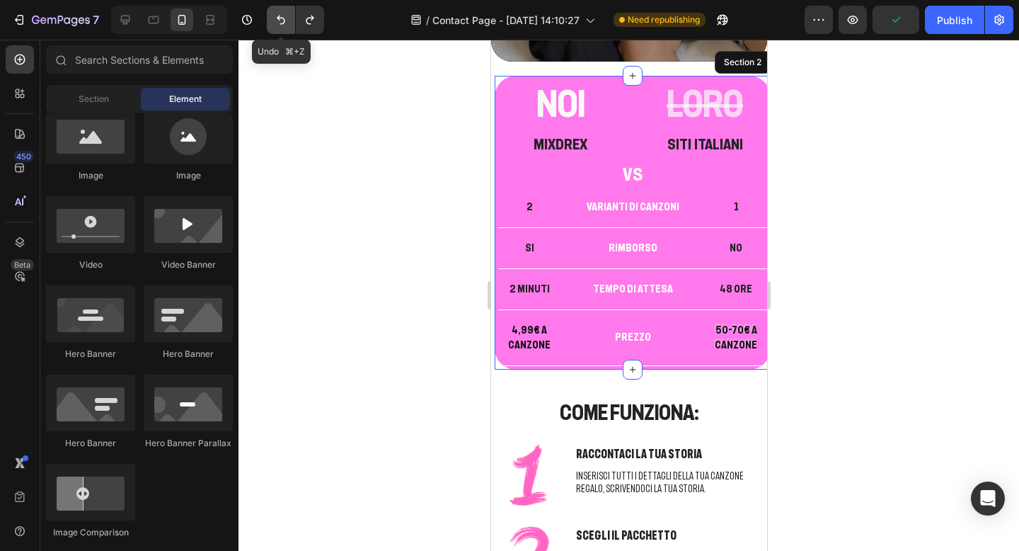
click at [280, 18] on icon "Undo/Redo" at bounding box center [281, 20] width 8 height 9
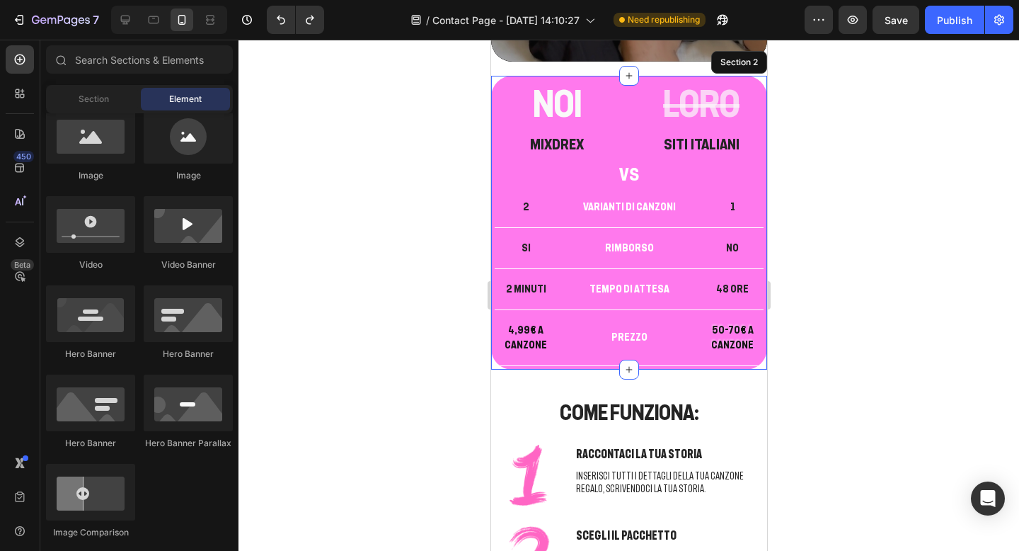
click at [865, 156] on div at bounding box center [629, 295] width 781 height 511
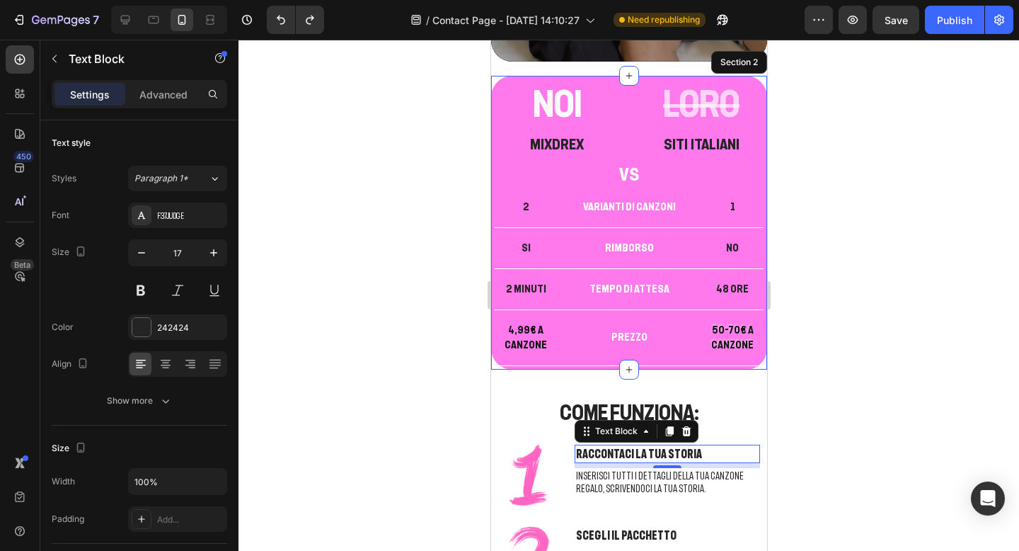
click at [633, 454] on p "RACCONTACI LA TUA STORIA" at bounding box center [667, 454] width 183 height 16
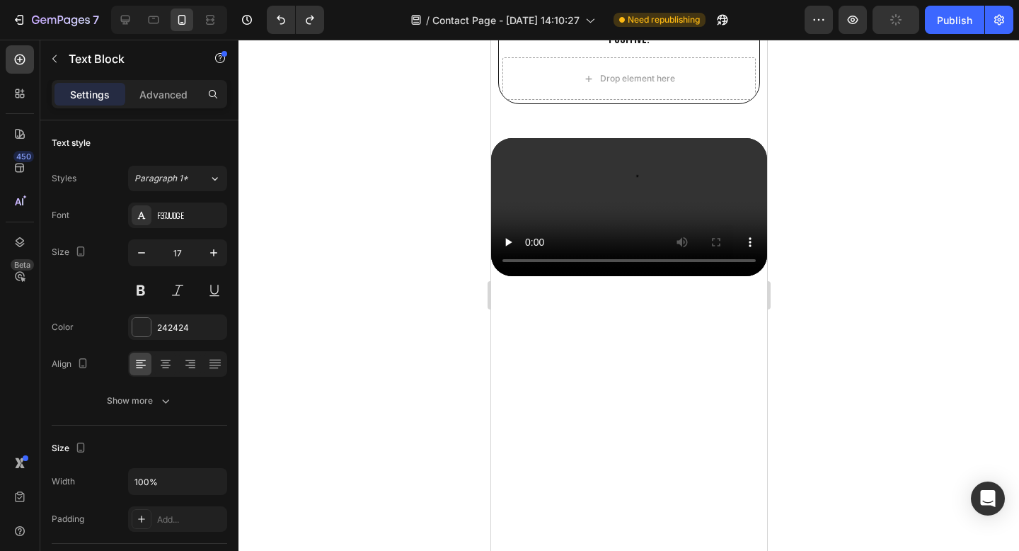
scroll to position [2687, 0]
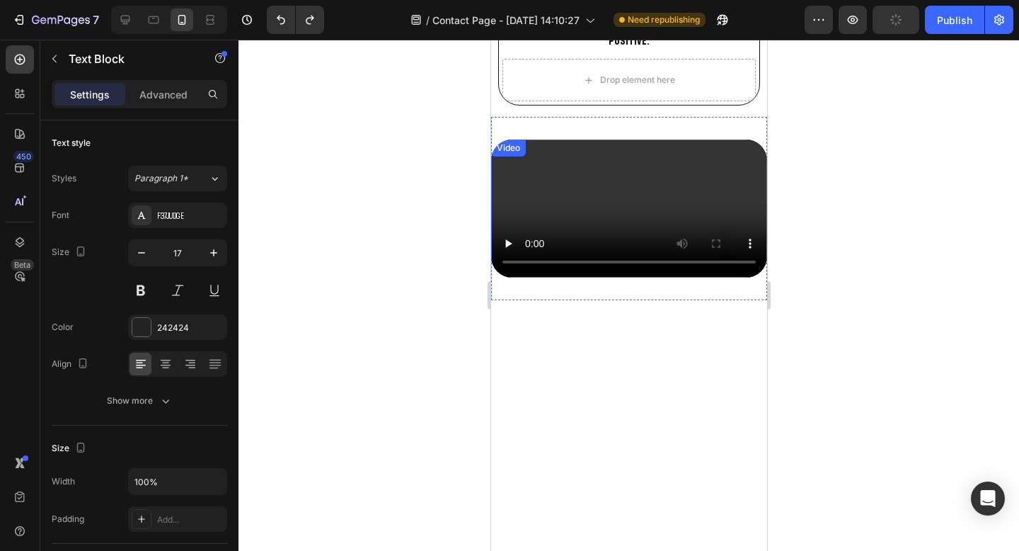
click at [665, 240] on video at bounding box center [629, 208] width 276 height 138
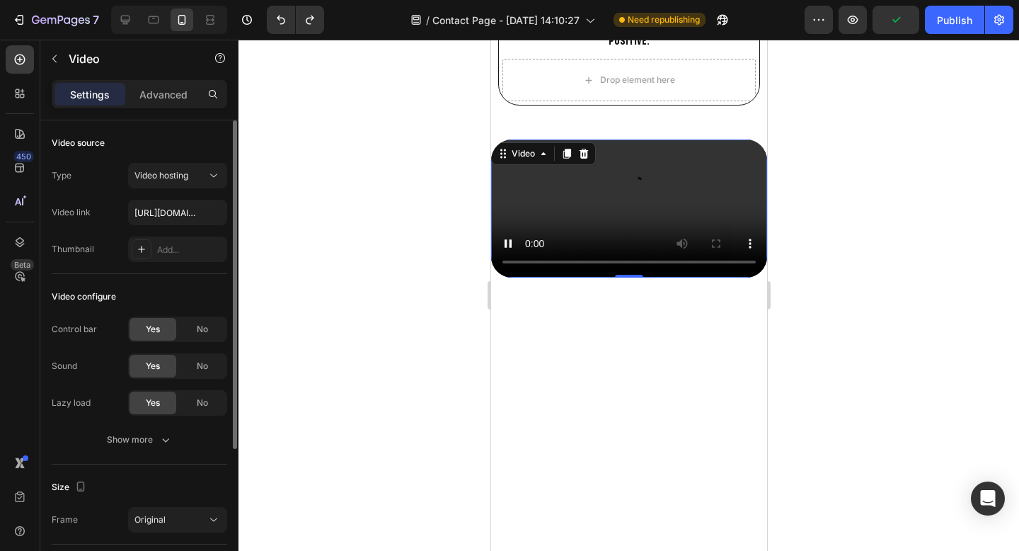
scroll to position [6, 0]
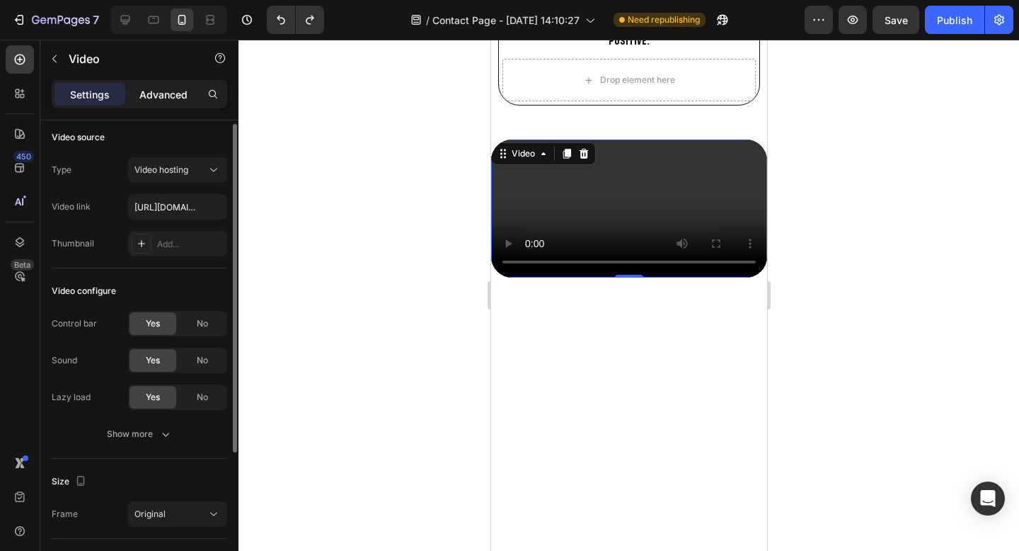
click at [177, 92] on p "Advanced" at bounding box center [163, 94] width 48 height 15
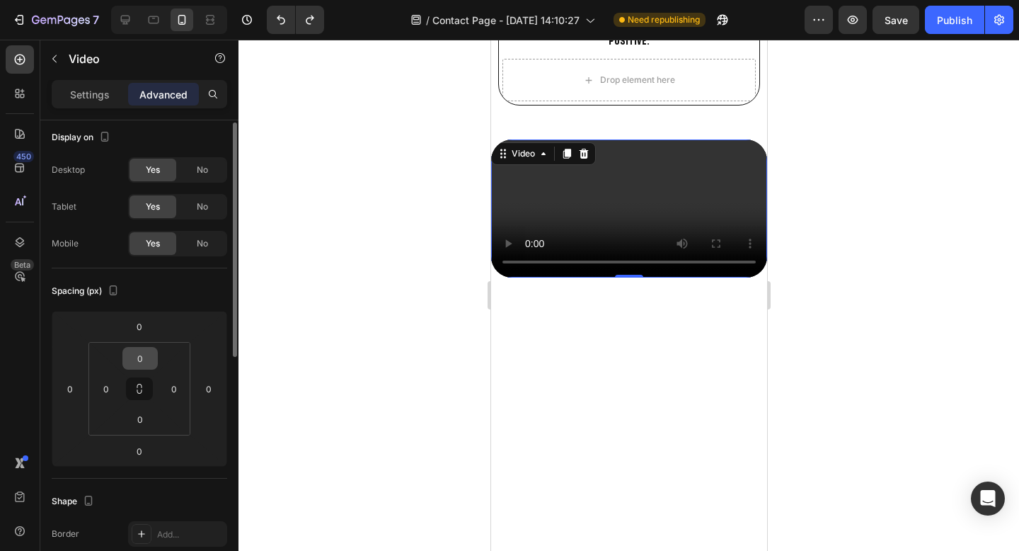
click at [142, 387] on icon at bounding box center [139, 388] width 11 height 11
click at [142, 356] on input "0" at bounding box center [140, 358] width 28 height 21
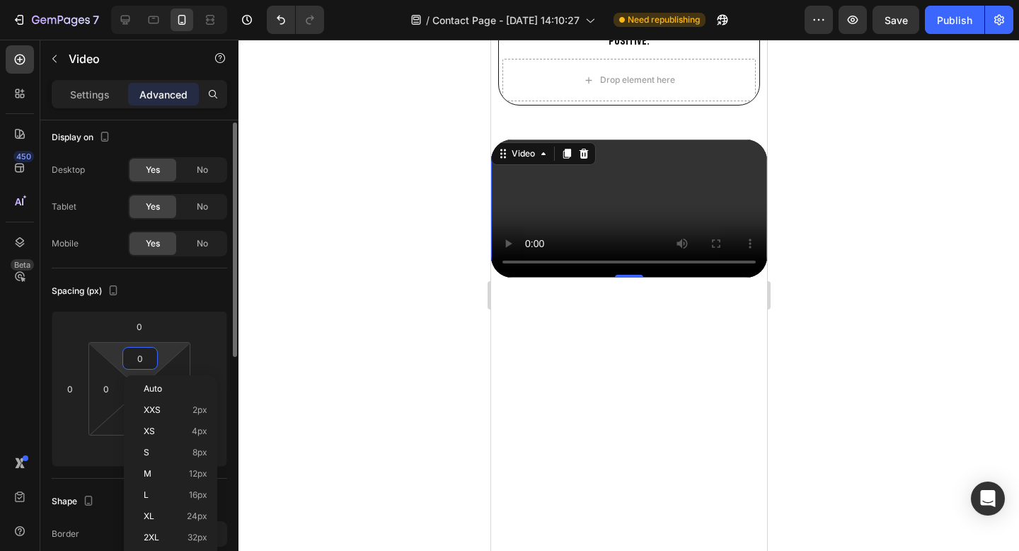
type input "5"
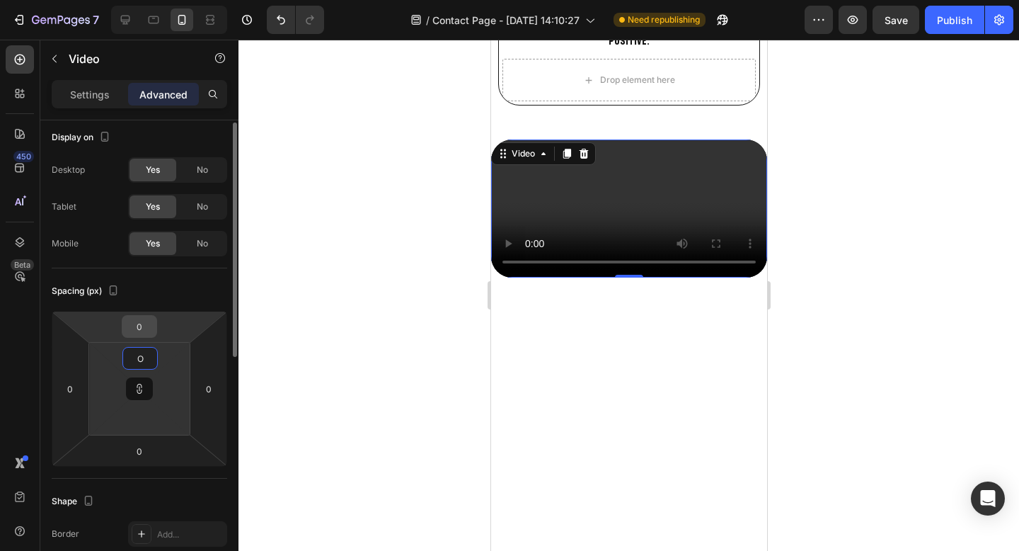
type input "1"
click at [141, 324] on input "0" at bounding box center [139, 326] width 28 height 21
type input "1"
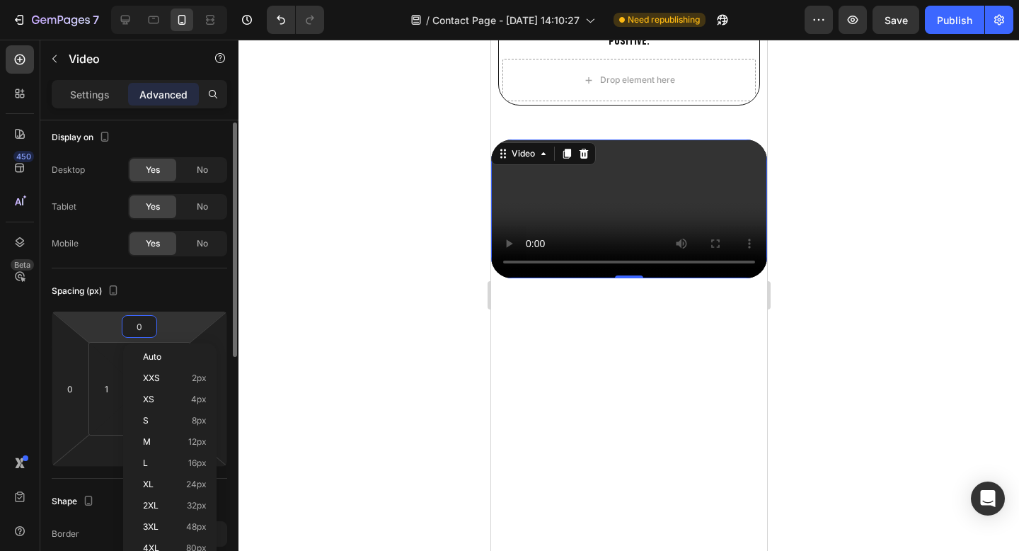
type input "5"
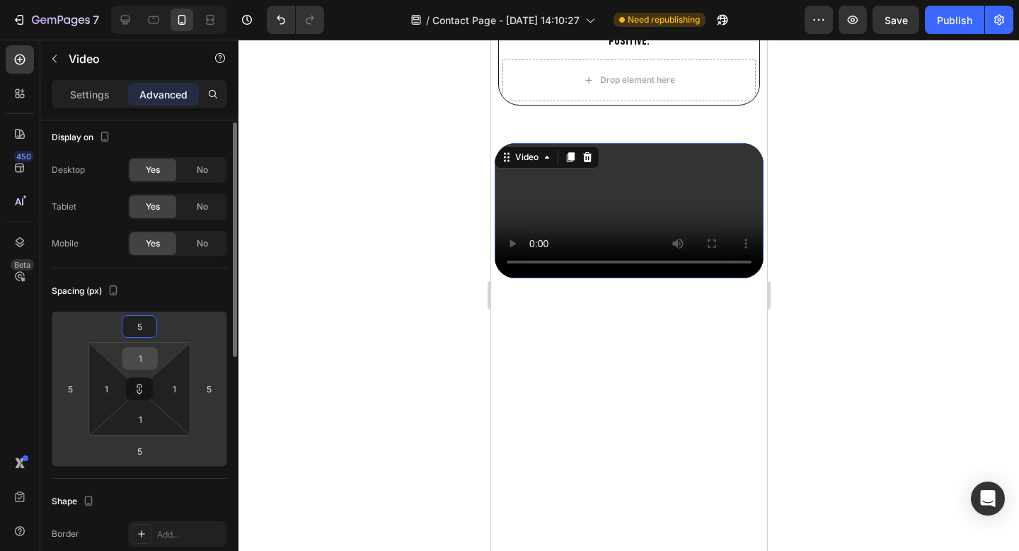
type input "5"
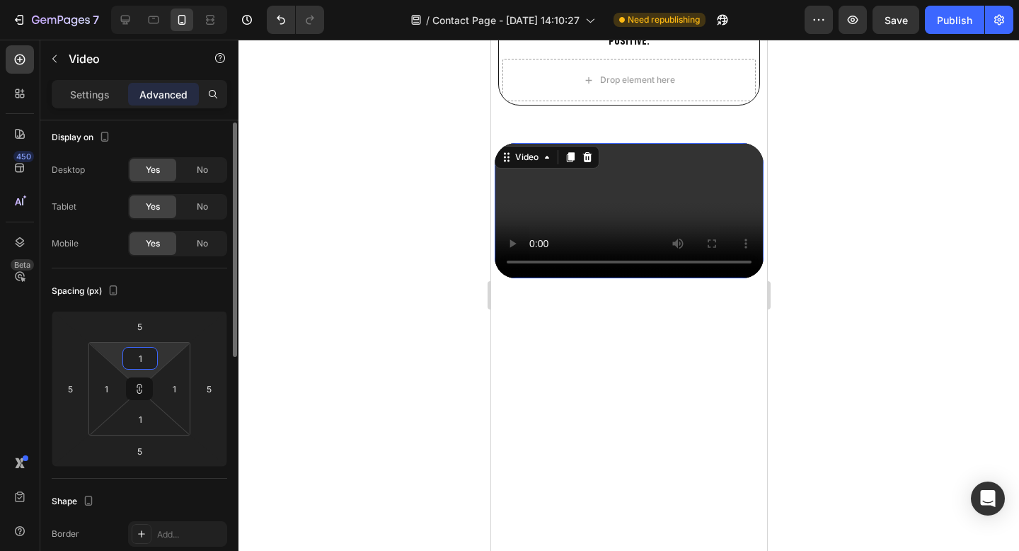
click at [144, 362] on input "1" at bounding box center [140, 358] width 28 height 21
type input "0"
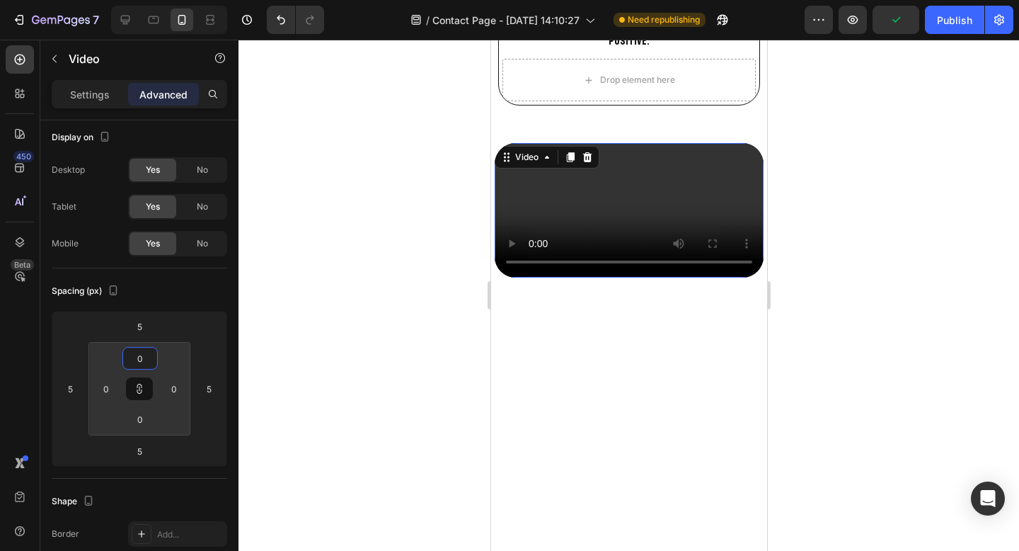
click at [333, 321] on div at bounding box center [629, 295] width 781 height 511
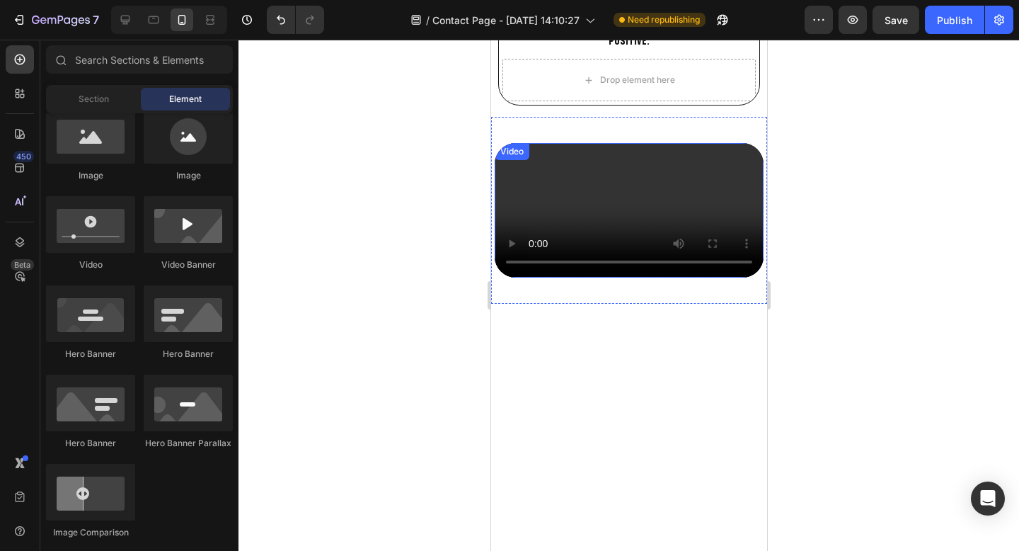
click at [502, 147] on div "Video" at bounding box center [628, 210] width 269 height 134
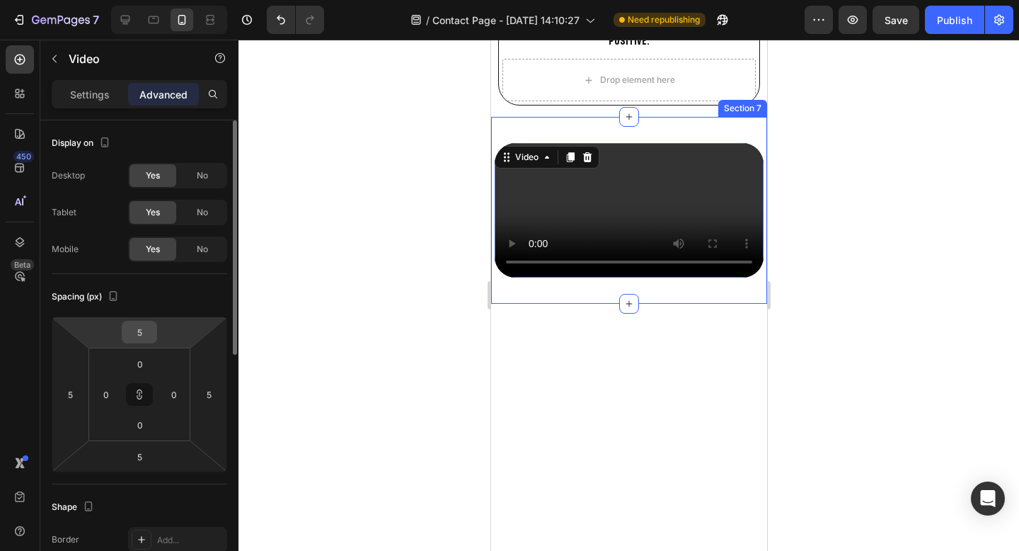
click at [144, 338] on input "5" at bounding box center [139, 331] width 28 height 21
type input "1"
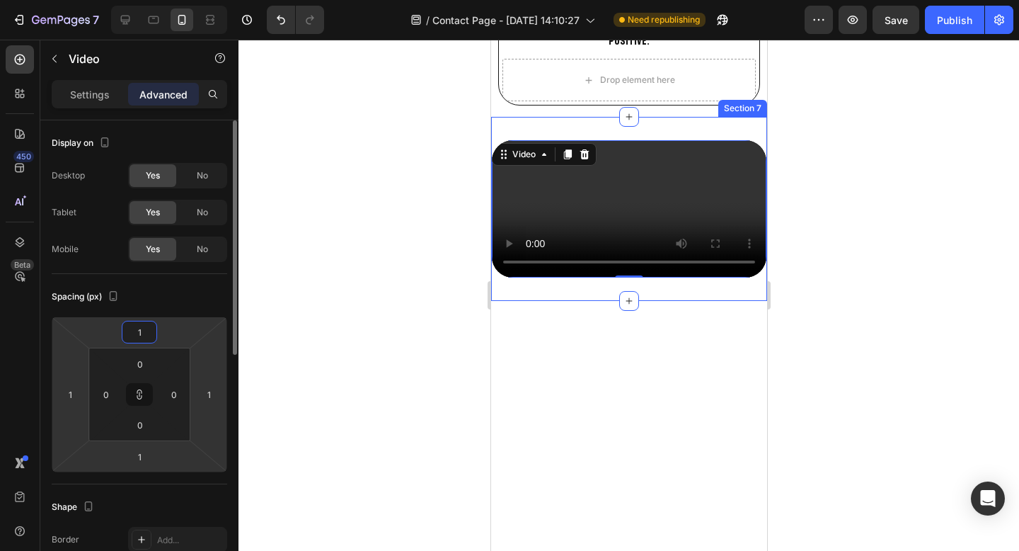
type input "10"
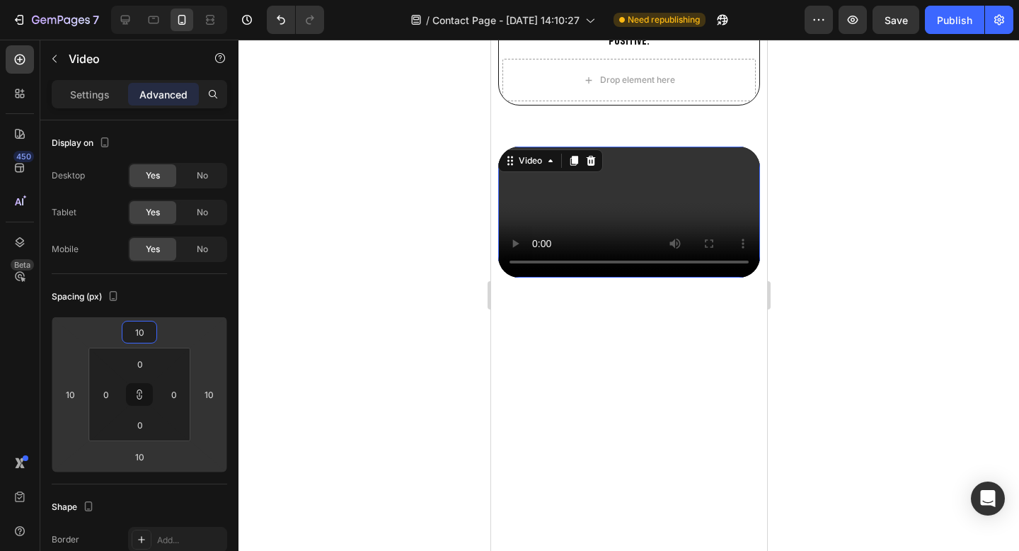
type input "10"
click at [900, 230] on div at bounding box center [629, 295] width 781 height 511
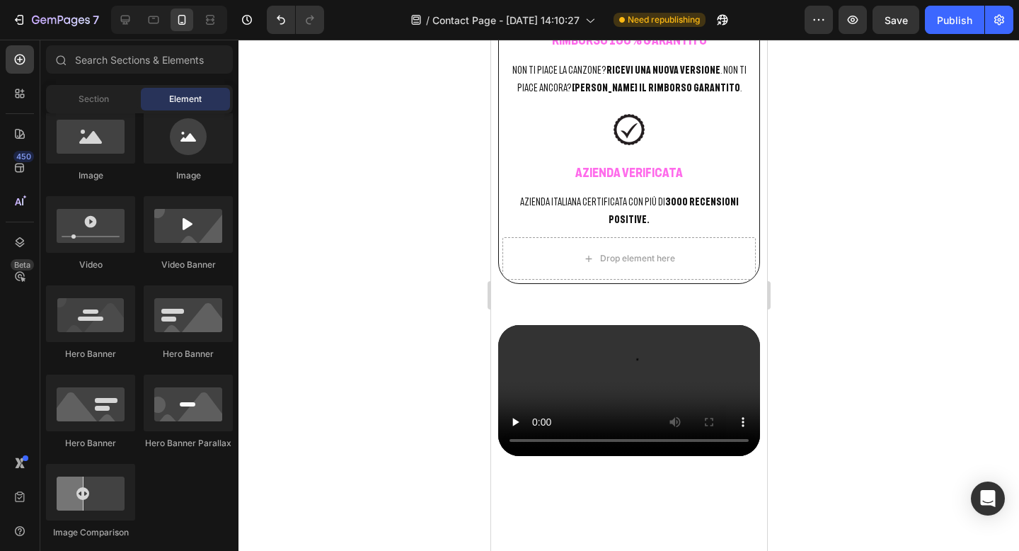
scroll to position [2506, 0]
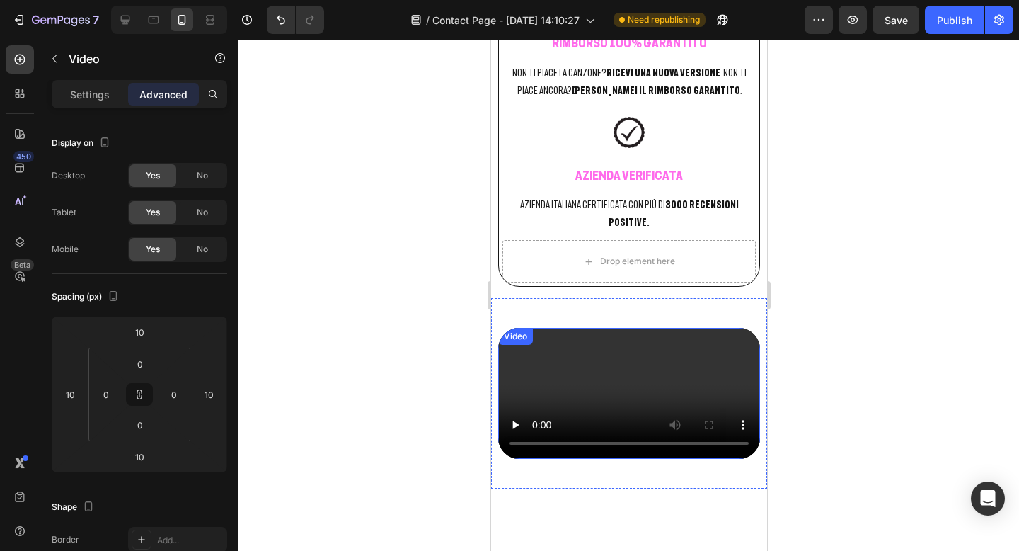
click at [519, 330] on div "Video" at bounding box center [514, 336] width 29 height 13
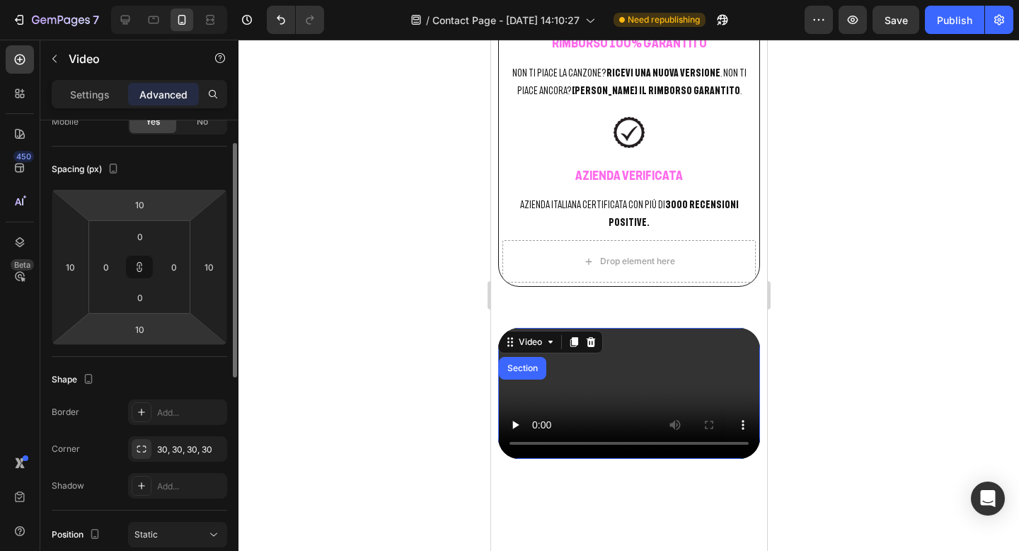
scroll to position [258, 0]
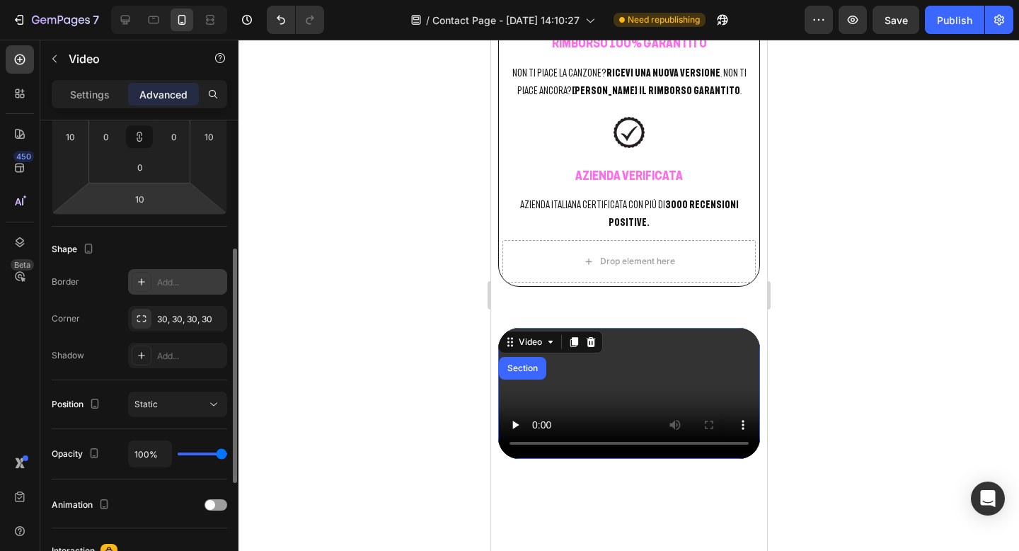
click at [164, 290] on div "Add..." at bounding box center [177, 281] width 99 height 25
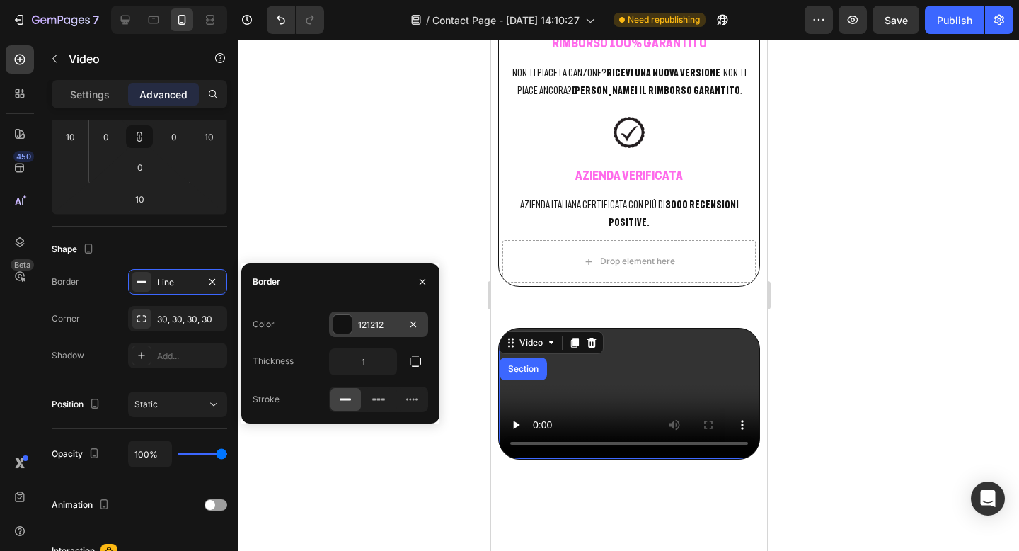
click at [348, 322] on div at bounding box center [342, 324] width 18 height 18
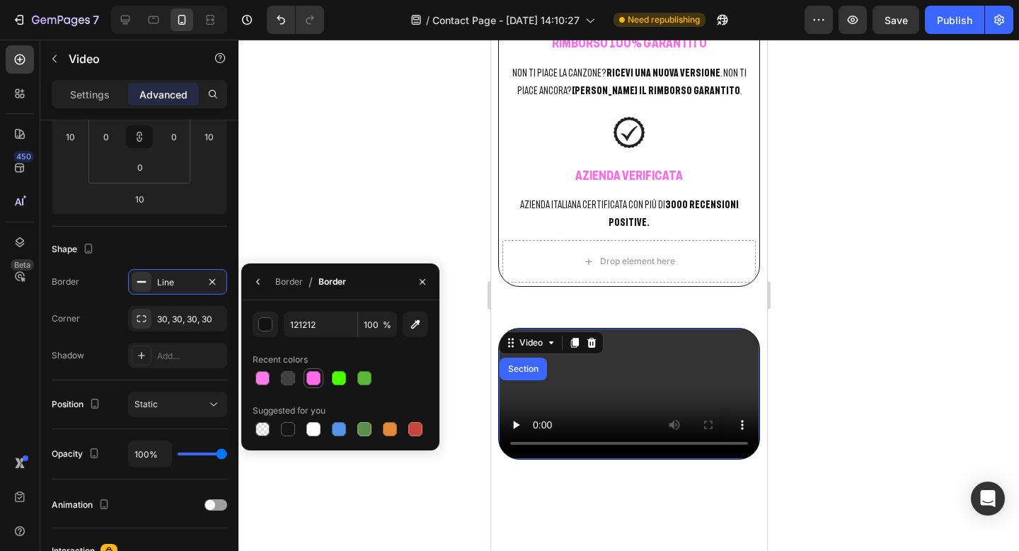
click at [314, 378] on div at bounding box center [314, 378] width 14 height 14
type input "FF6BEB"
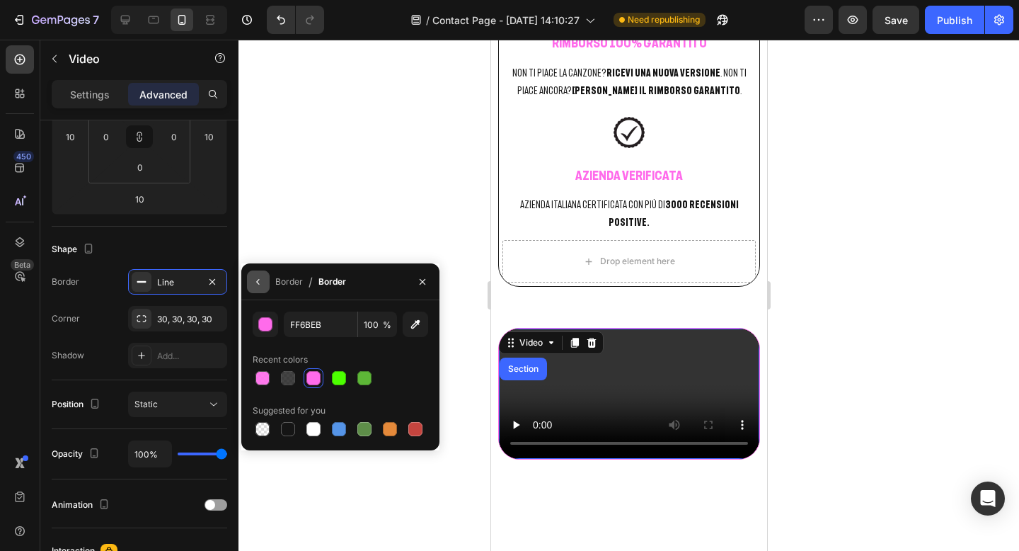
click at [263, 286] on icon "button" at bounding box center [258, 281] width 11 height 11
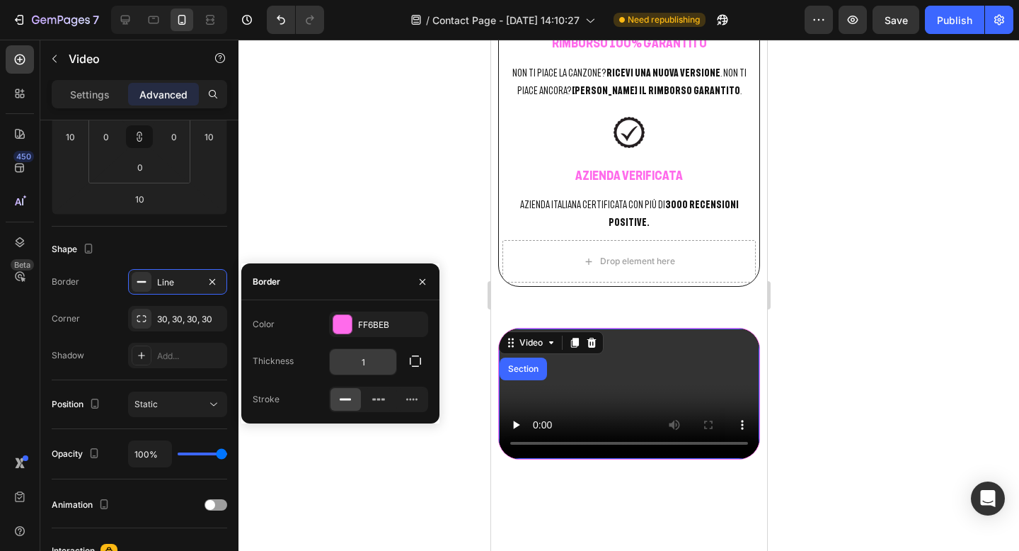
click at [359, 357] on input "1" at bounding box center [363, 361] width 67 height 25
type input "2"
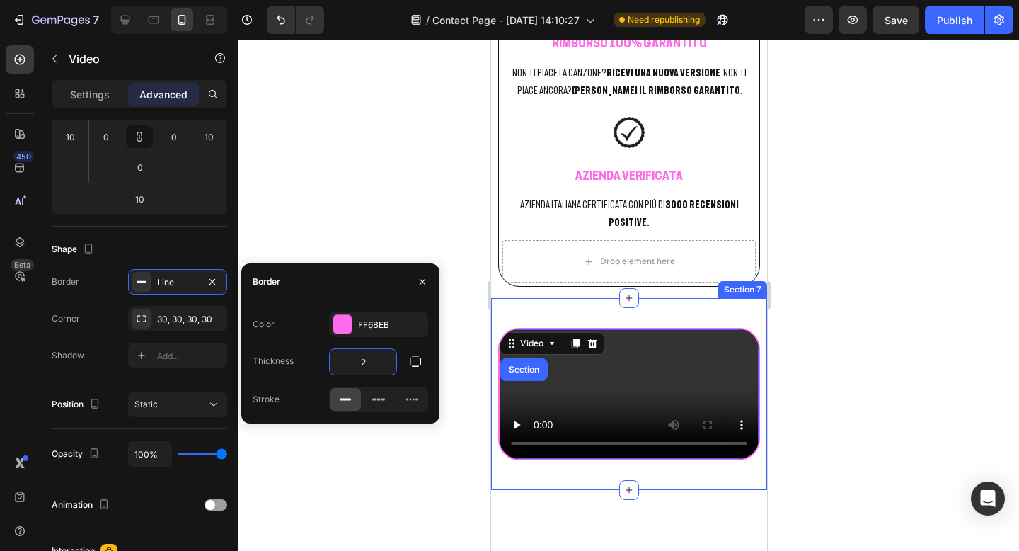
click at [931, 318] on div at bounding box center [629, 295] width 781 height 511
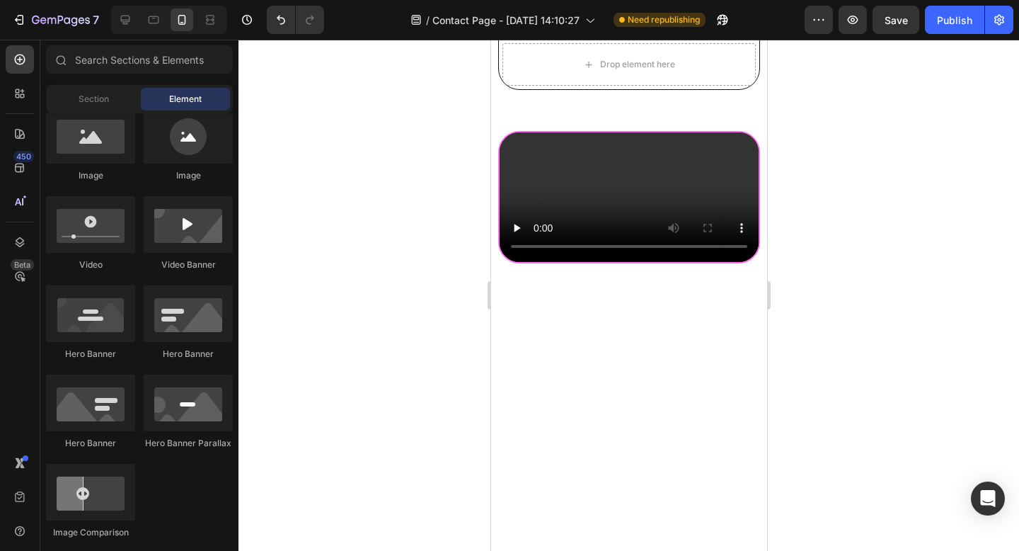
scroll to position [2670, 0]
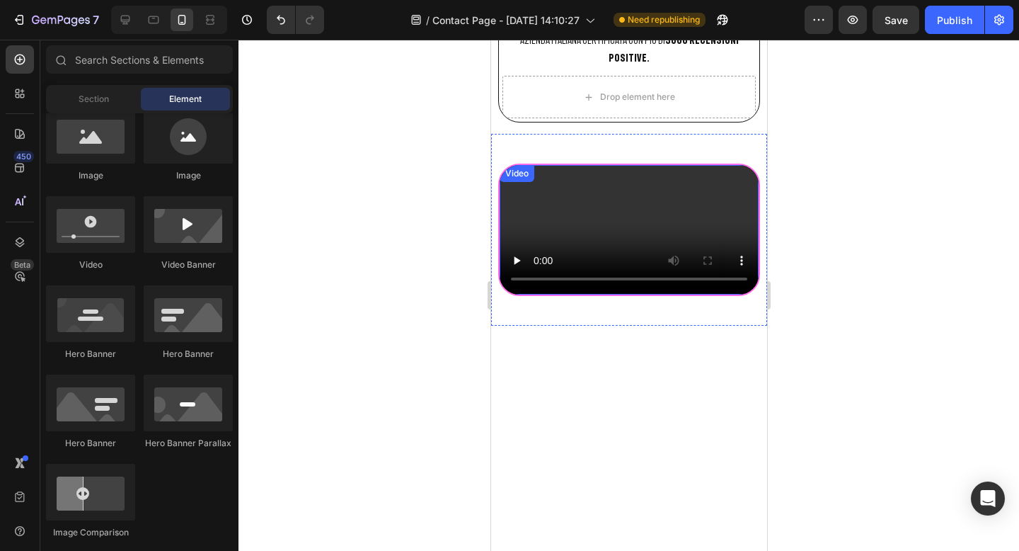
click at [510, 167] on div "Video" at bounding box center [516, 173] width 29 height 13
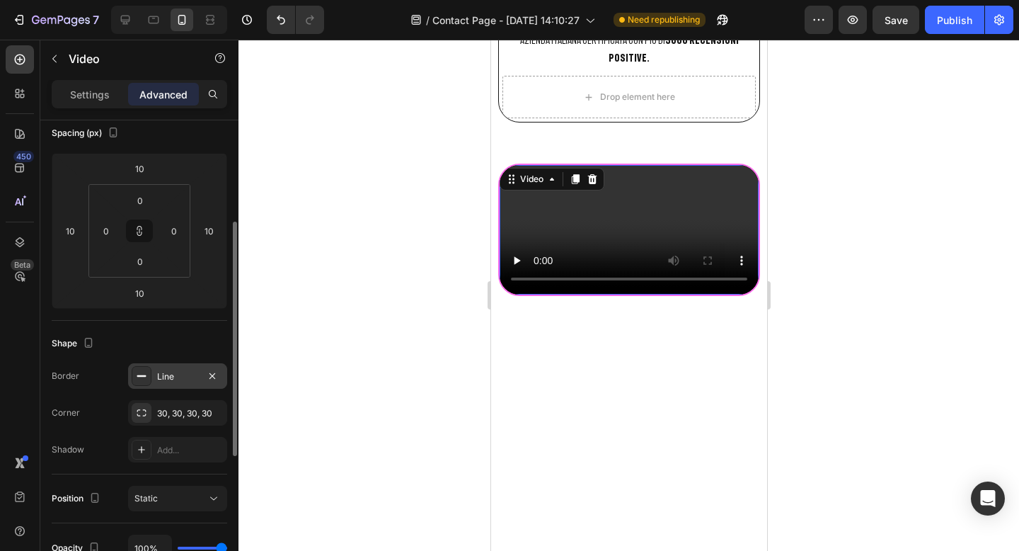
scroll to position [177, 0]
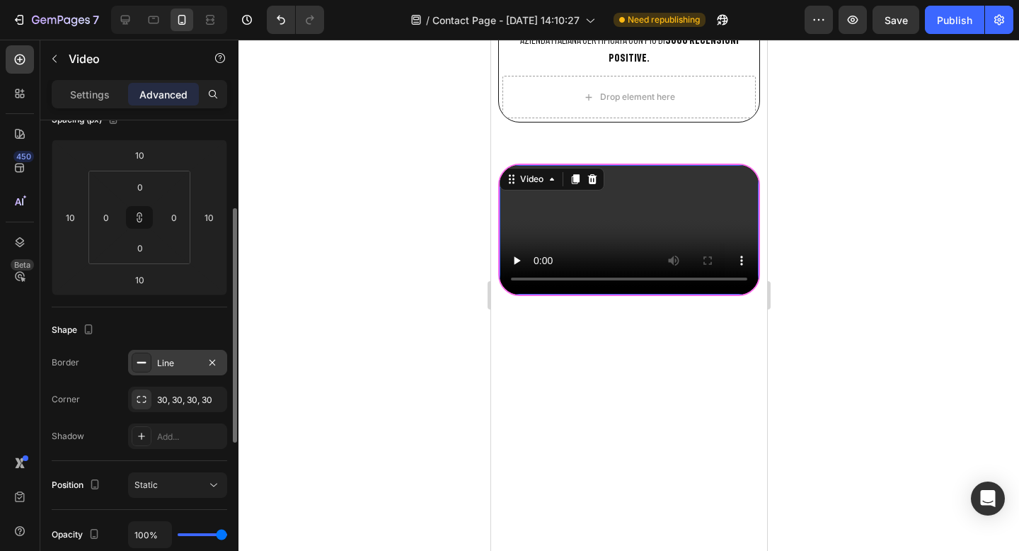
click at [162, 368] on div "Line" at bounding box center [177, 363] width 41 height 13
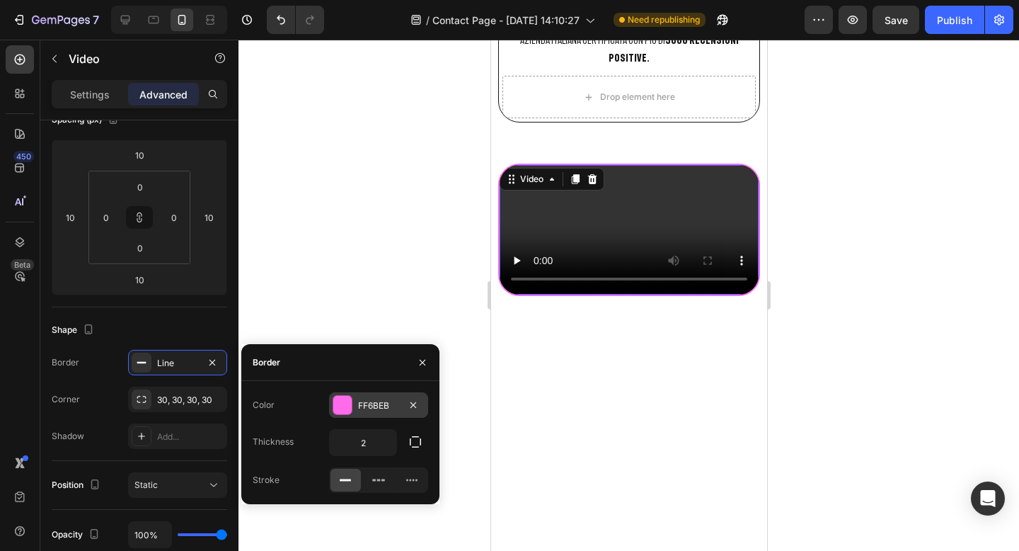
click at [345, 401] on div at bounding box center [342, 405] width 18 height 18
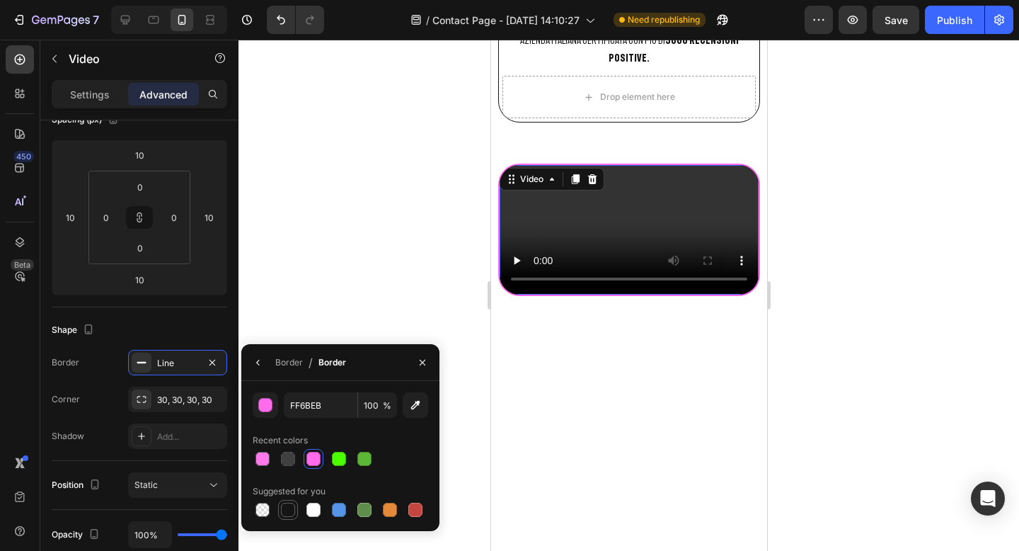
click at [283, 510] on div at bounding box center [288, 510] width 14 height 14
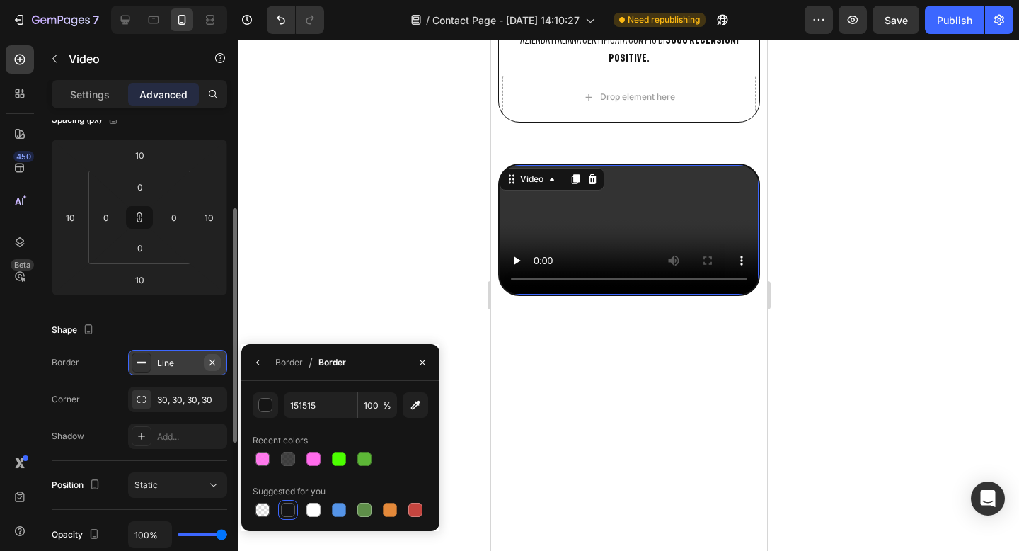
click at [212, 357] on icon "button" at bounding box center [212, 362] width 11 height 11
type input "000000"
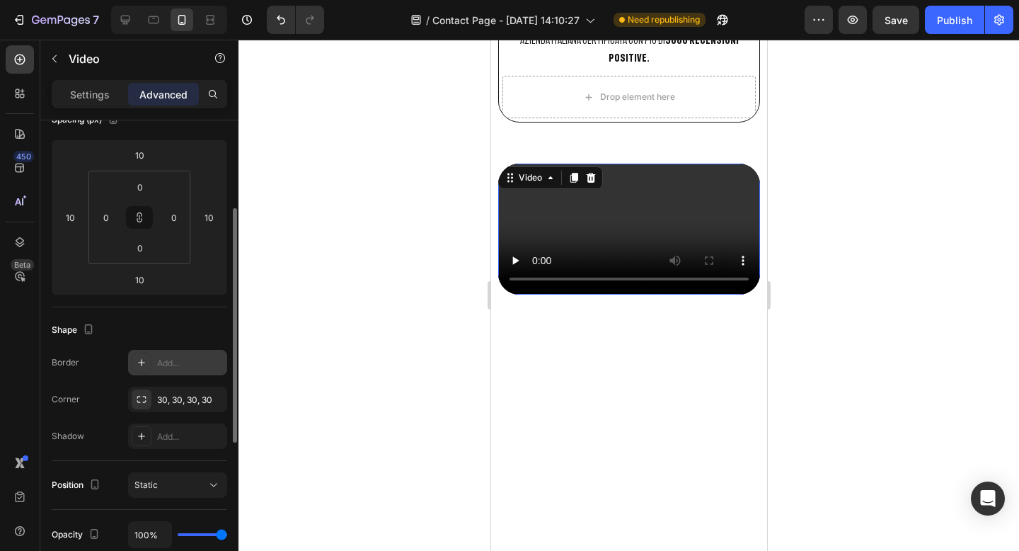
click at [854, 237] on div at bounding box center [629, 295] width 781 height 511
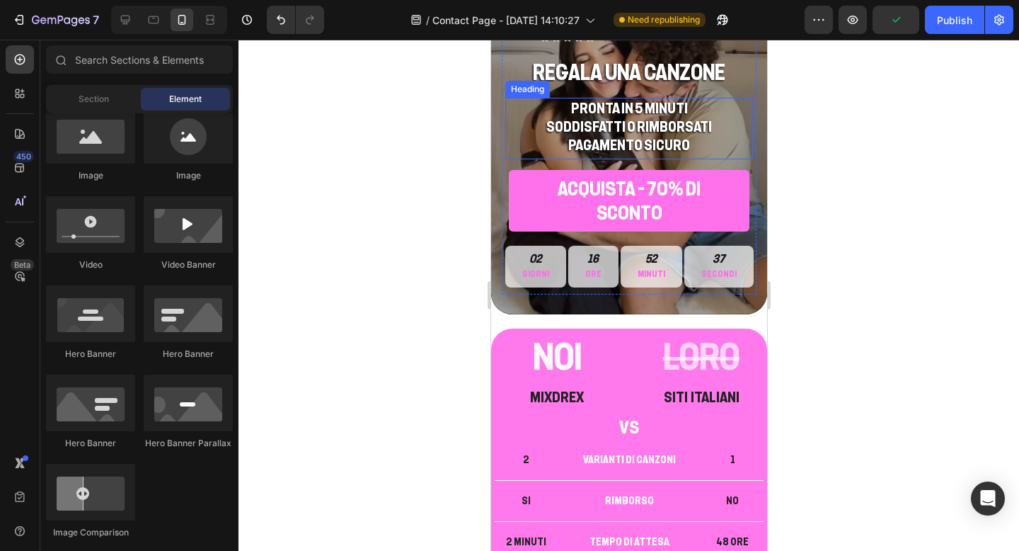
scroll to position [0, 0]
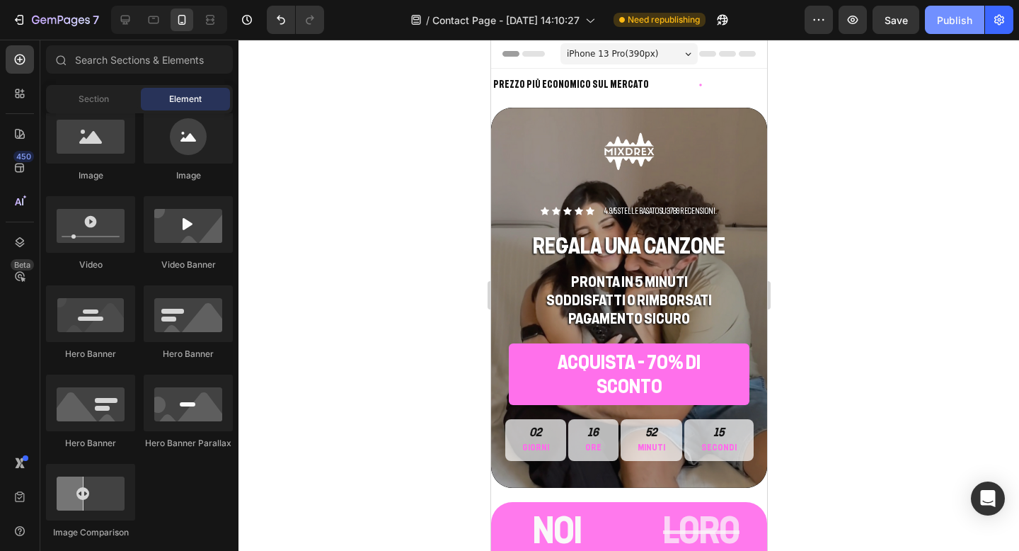
click at [956, 23] on div "Publish" at bounding box center [954, 20] width 35 height 15
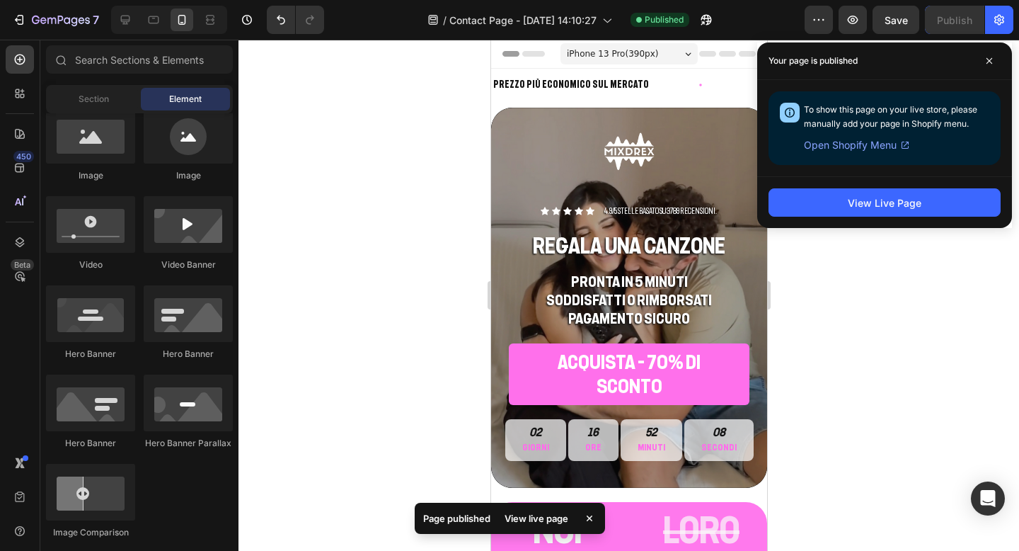
click at [892, 217] on div "View Live Page" at bounding box center [884, 202] width 255 height 52
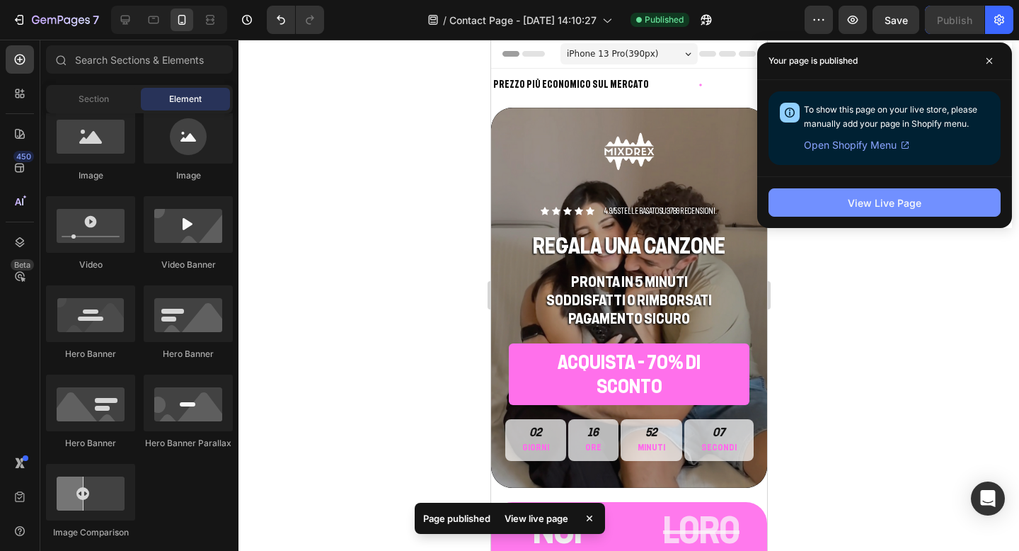
click at [892, 209] on div "View Live Page" at bounding box center [885, 202] width 74 height 15
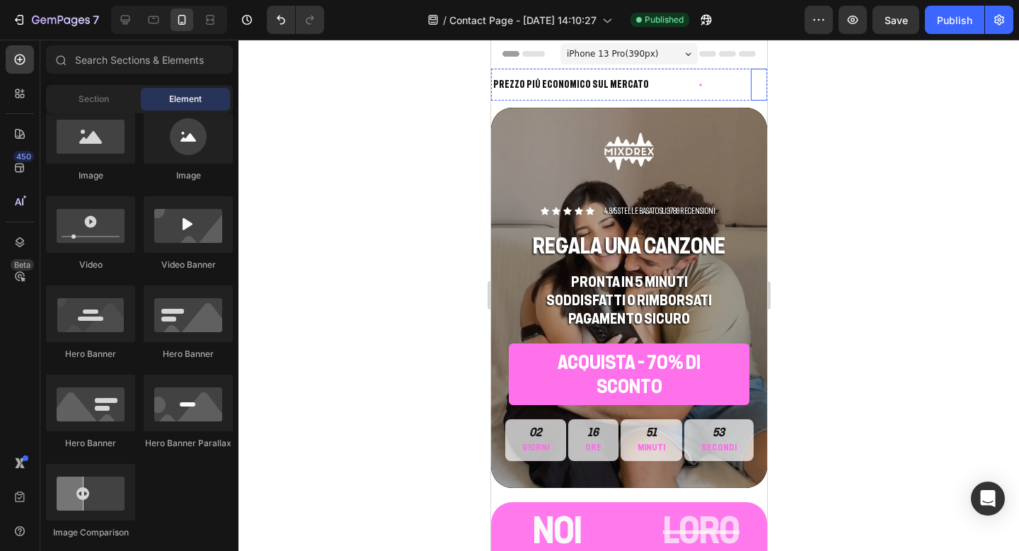
click at [752, 84] on p "UNICA AZIENDA ITALIANA VERIFICATA" at bounding box center [824, 85] width 145 height 18
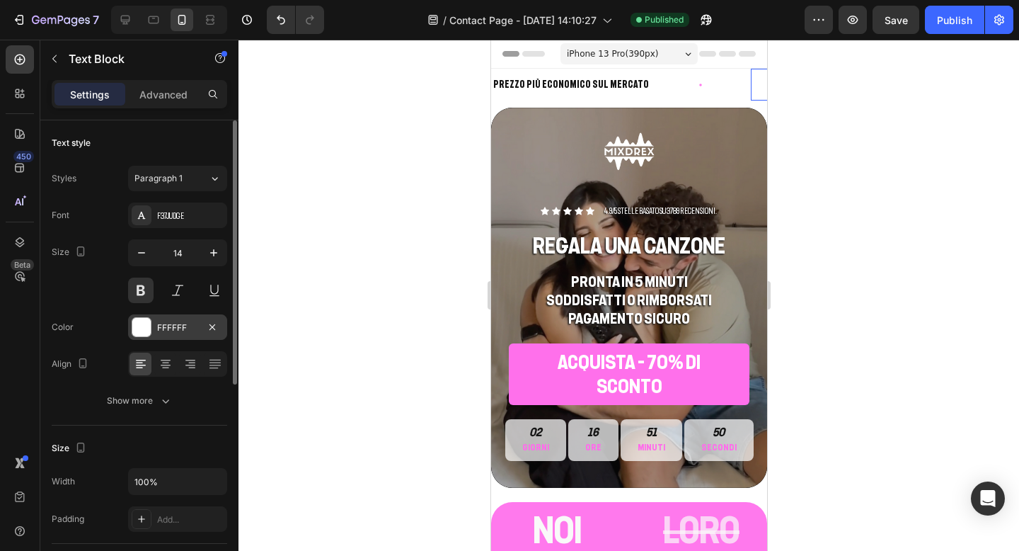
click at [147, 323] on div at bounding box center [141, 327] width 18 height 18
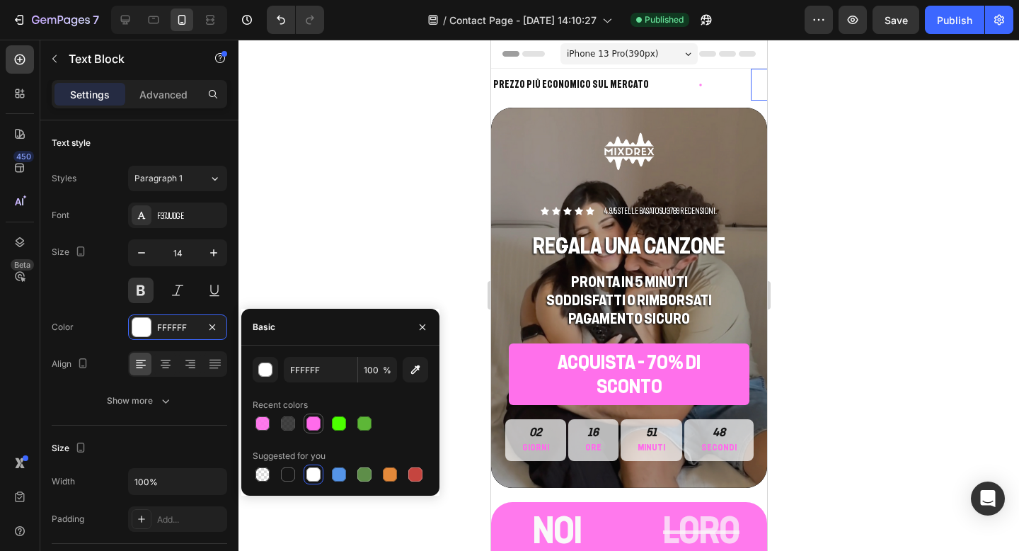
click at [317, 423] on div at bounding box center [314, 423] width 14 height 14
type input "FF6BEB"
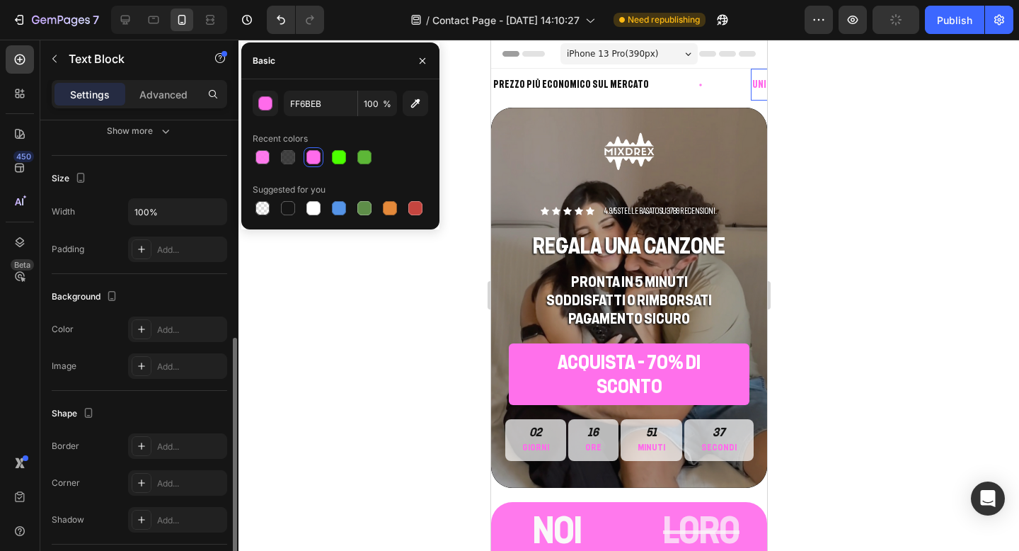
scroll to position [368, 0]
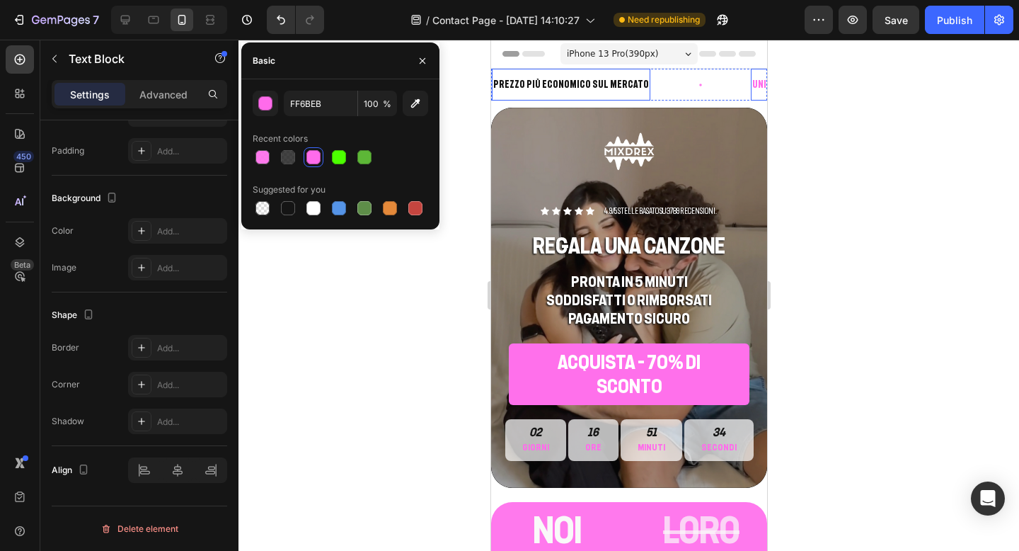
click at [585, 99] on div "PREZZO PIù ECONOMICO SUL MERCATO Text Block" at bounding box center [570, 85] width 159 height 32
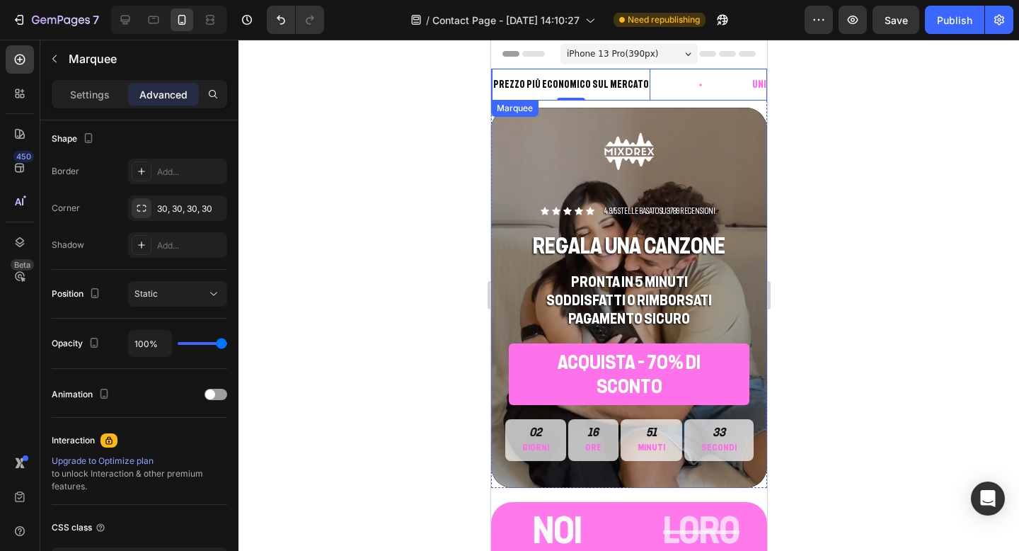
click at [650, 93] on div "PREZZO PIù ECONOMICO SUL MERCATO Text Block 0" at bounding box center [620, 85] width 259 height 32
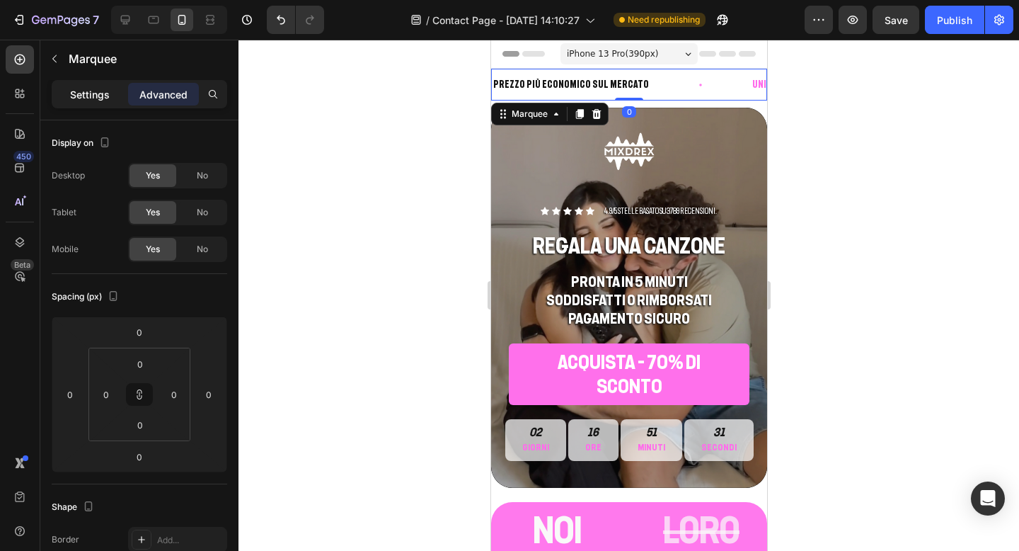
click at [102, 97] on p "Settings" at bounding box center [90, 94] width 40 height 15
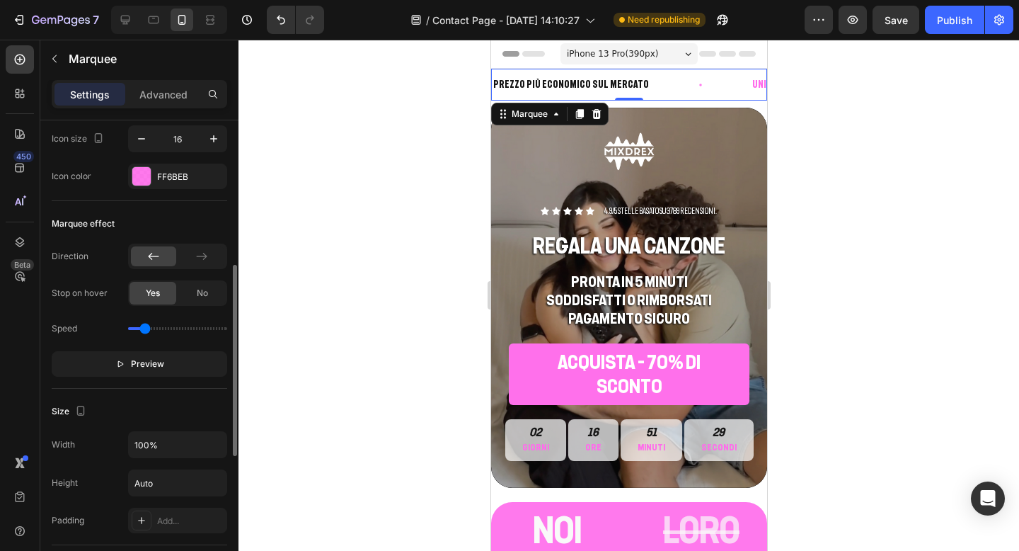
scroll to position [357, 0]
click at [125, 359] on p "Preview" at bounding box center [139, 362] width 49 height 14
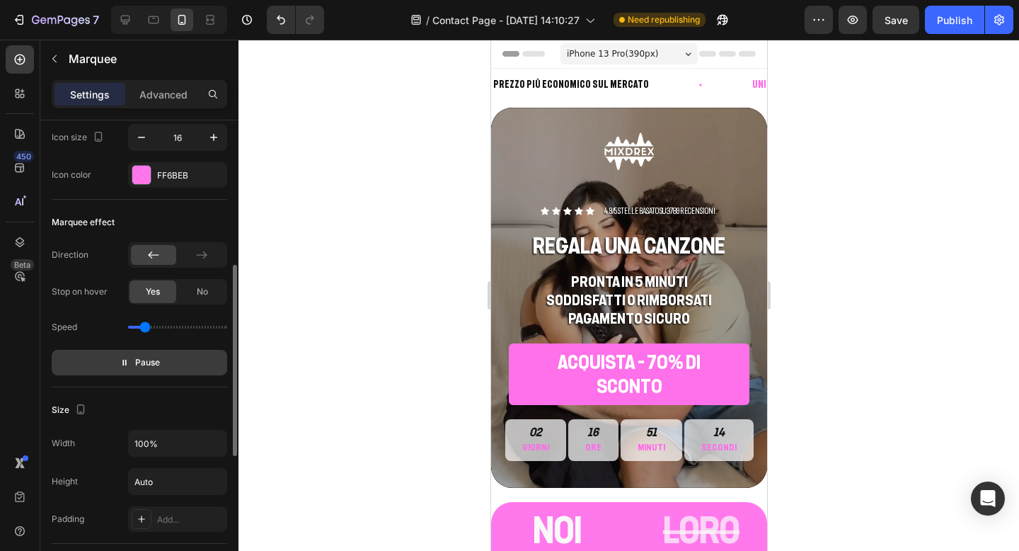
scroll to position [0, 0]
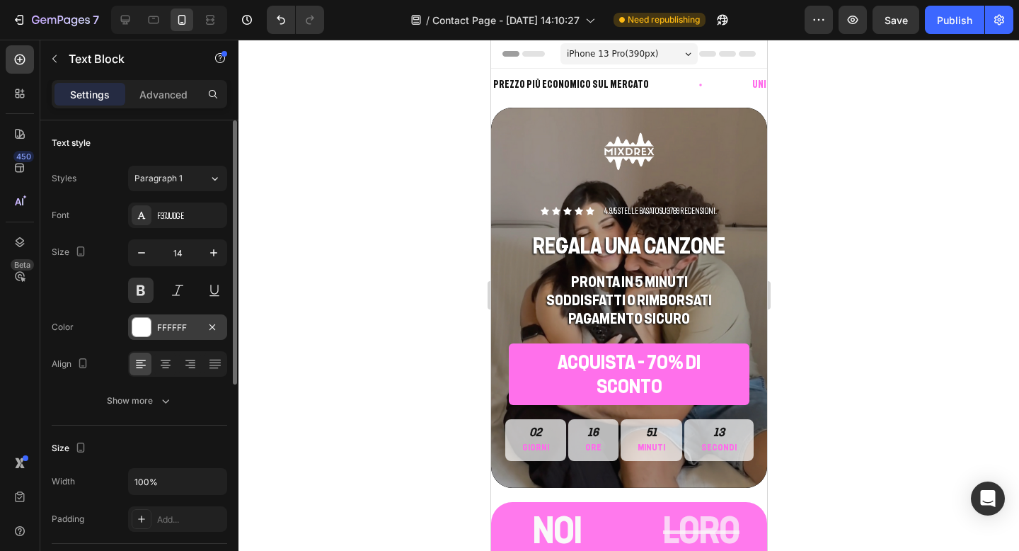
click at [141, 330] on div at bounding box center [141, 327] width 18 height 18
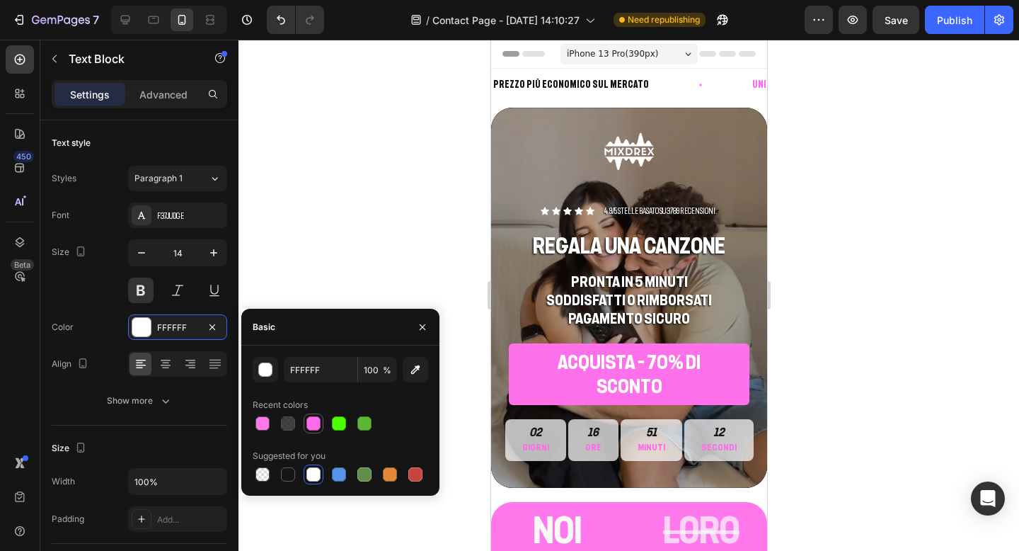
click at [315, 417] on div at bounding box center [314, 423] width 14 height 14
type input "FF6BEB"
click at [850, 191] on div at bounding box center [629, 295] width 781 height 511
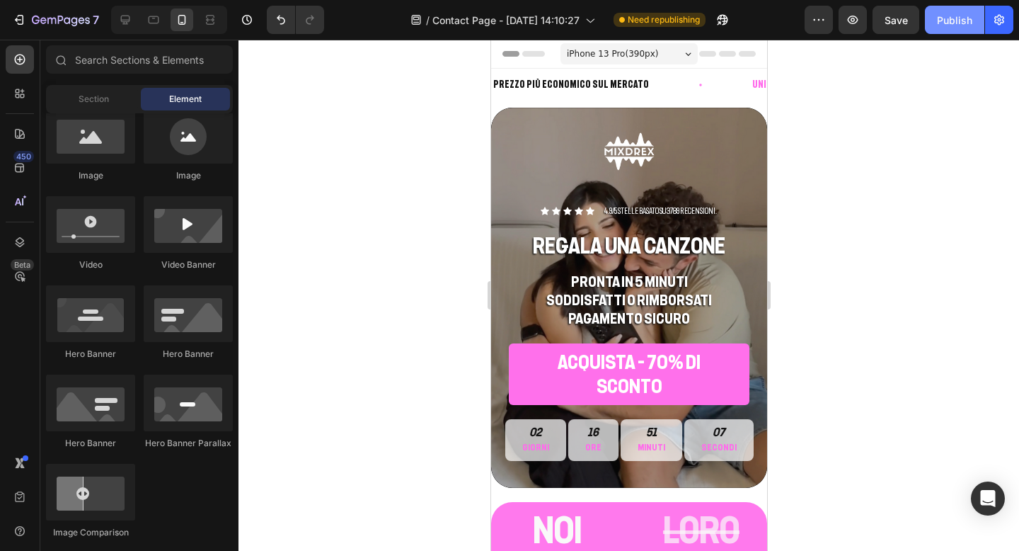
click at [957, 23] on div "Publish" at bounding box center [954, 20] width 35 height 15
